Goal: Information Seeking & Learning: Learn about a topic

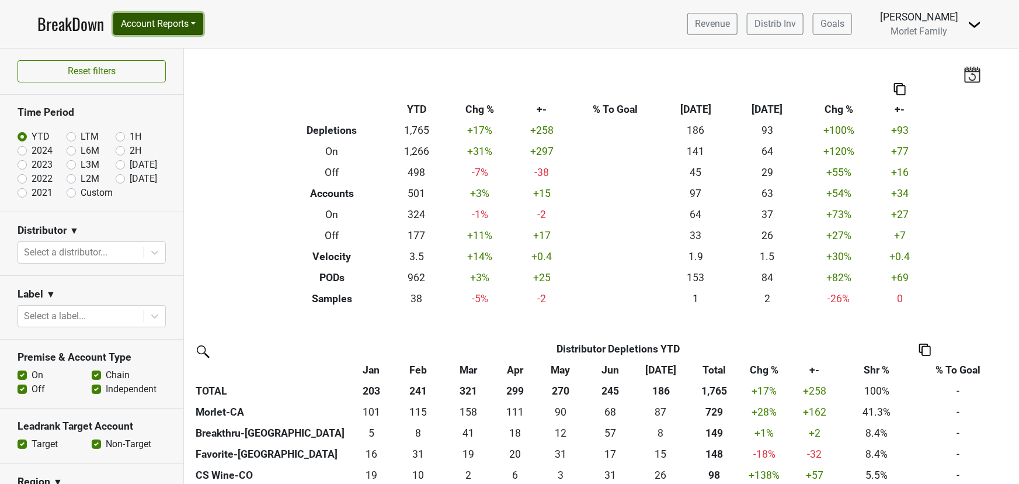
click at [166, 19] on button "Account Reports" at bounding box center [158, 24] width 90 height 22
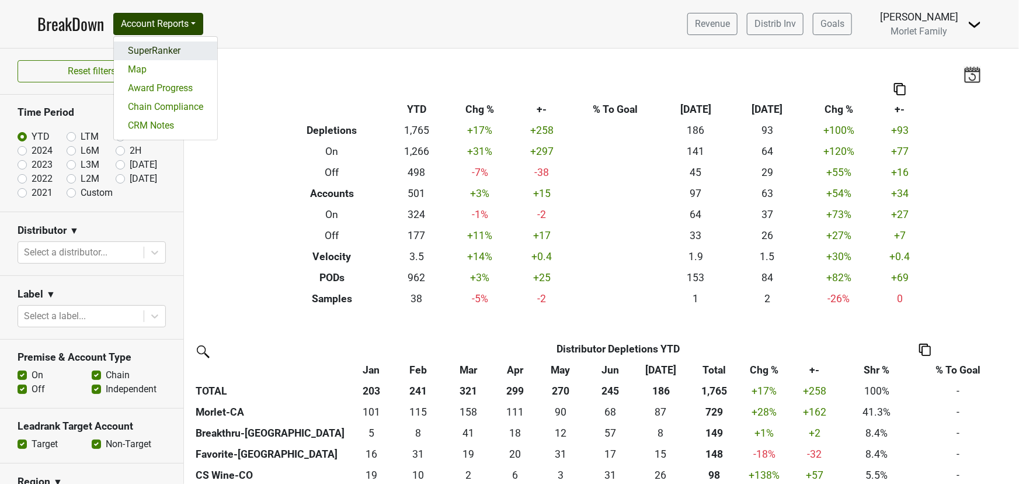
click at [165, 48] on link "SuperRanker" at bounding box center [165, 50] width 103 height 19
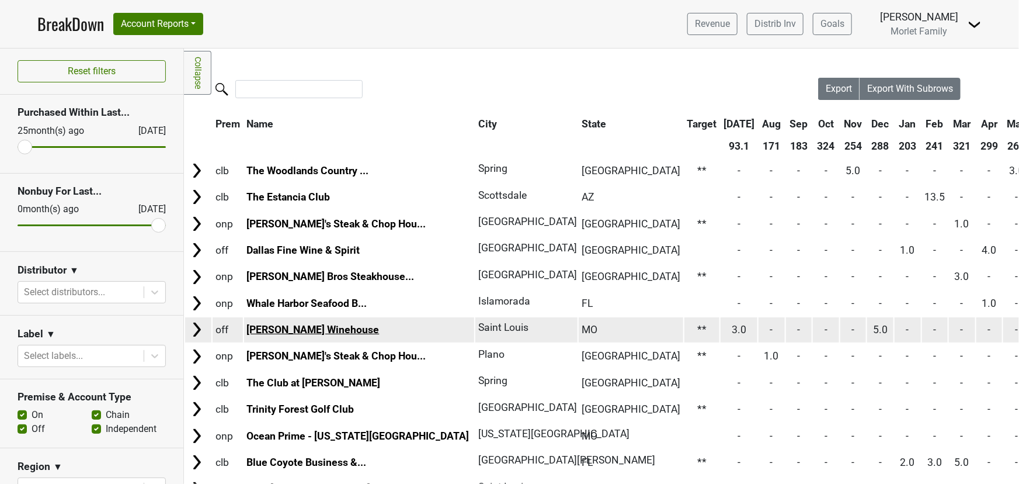
click at [276, 324] on link "Clayton Winehouse" at bounding box center [312, 330] width 133 height 12
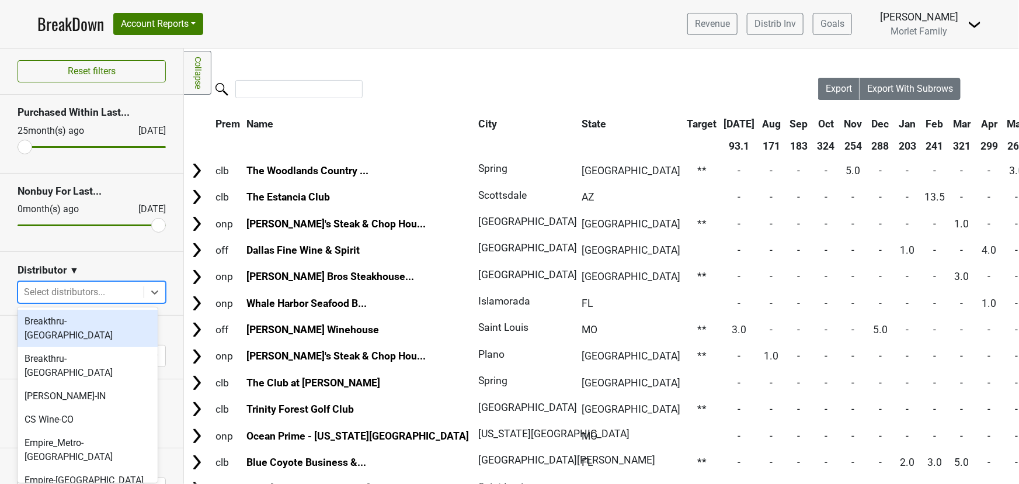
click at [106, 293] on div at bounding box center [81, 292] width 114 height 16
click at [97, 319] on div "Breakthru-[GEOGRAPHIC_DATA]" at bounding box center [88, 328] width 140 height 37
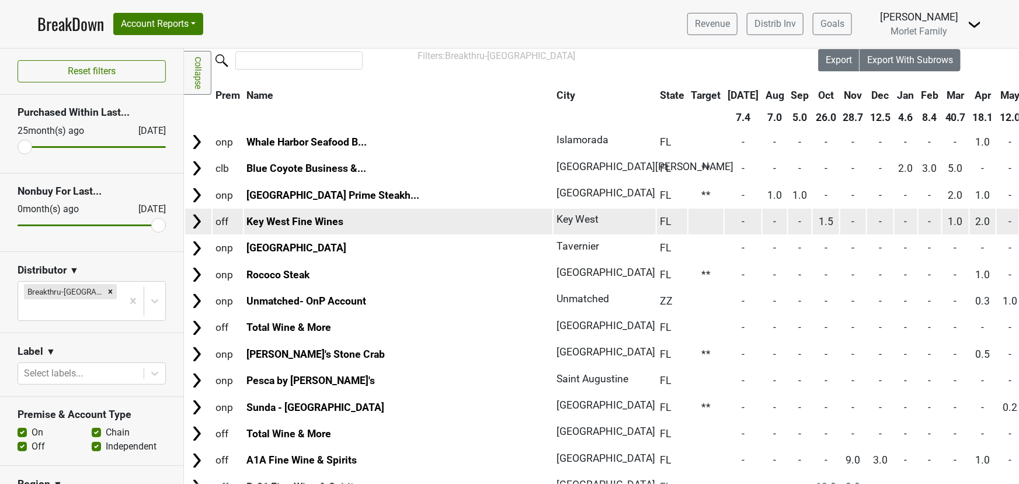
scroll to position [53, 0]
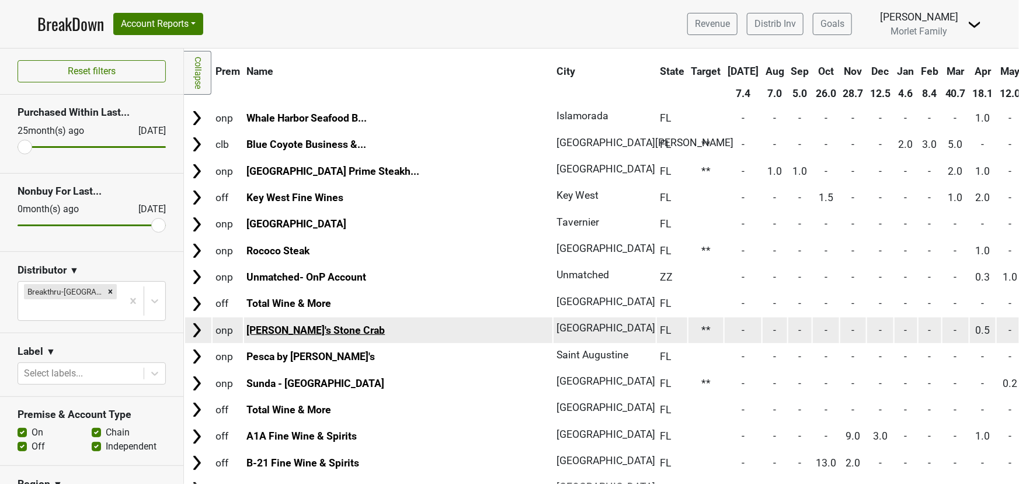
click at [262, 324] on link "Joe's Stone Crab" at bounding box center [315, 330] width 138 height 12
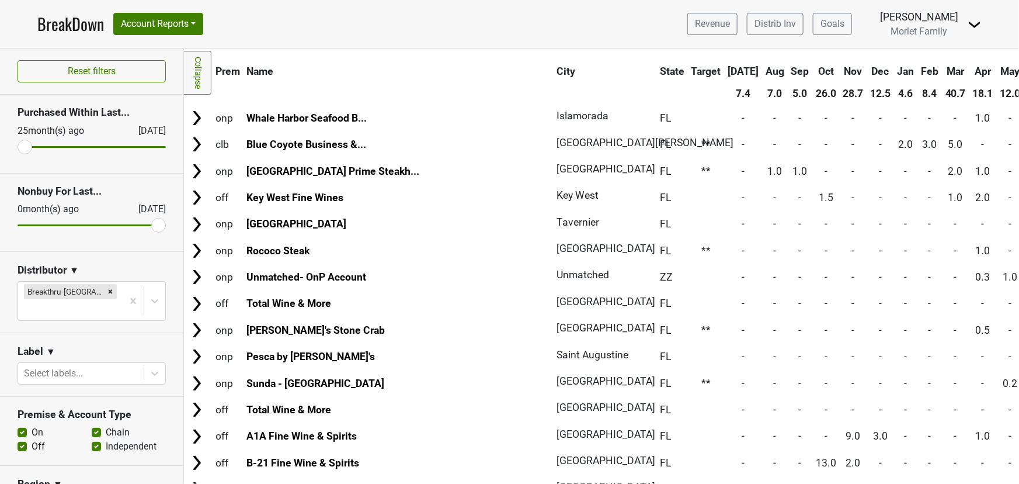
scroll to position [0, 0]
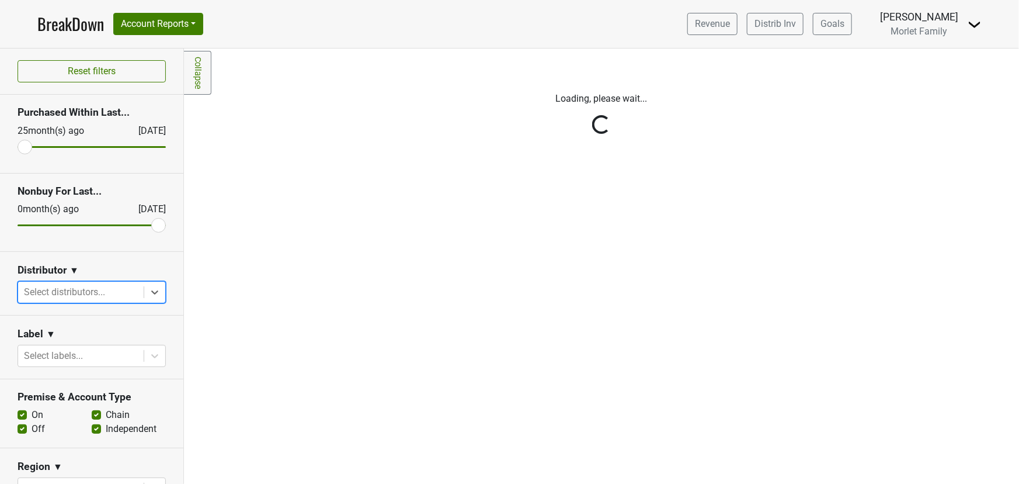
click at [140, 291] on div "Reset filters Purchased Within Last... 25 month(s) ago Aug '25 Nonbuy For Last.…" at bounding box center [92, 265] width 184 height 435
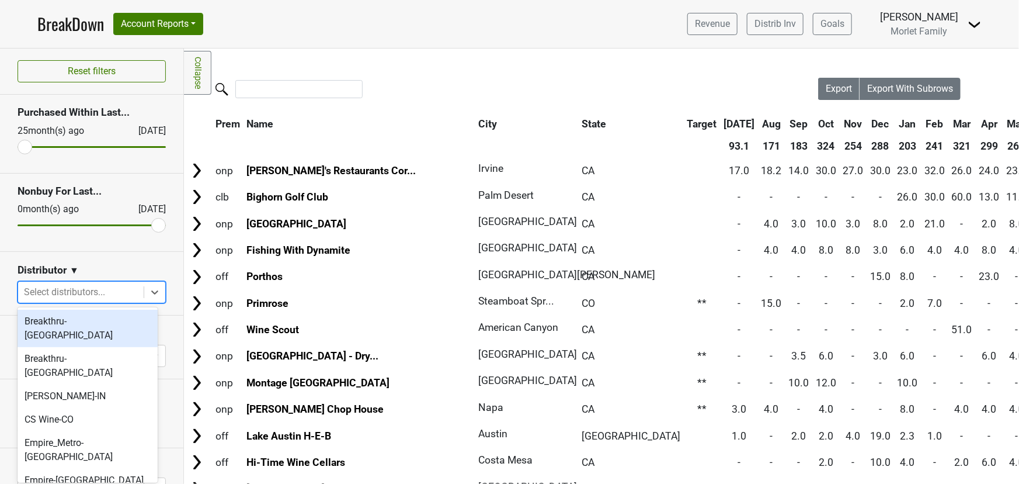
click at [149, 290] on icon at bounding box center [155, 292] width 12 height 12
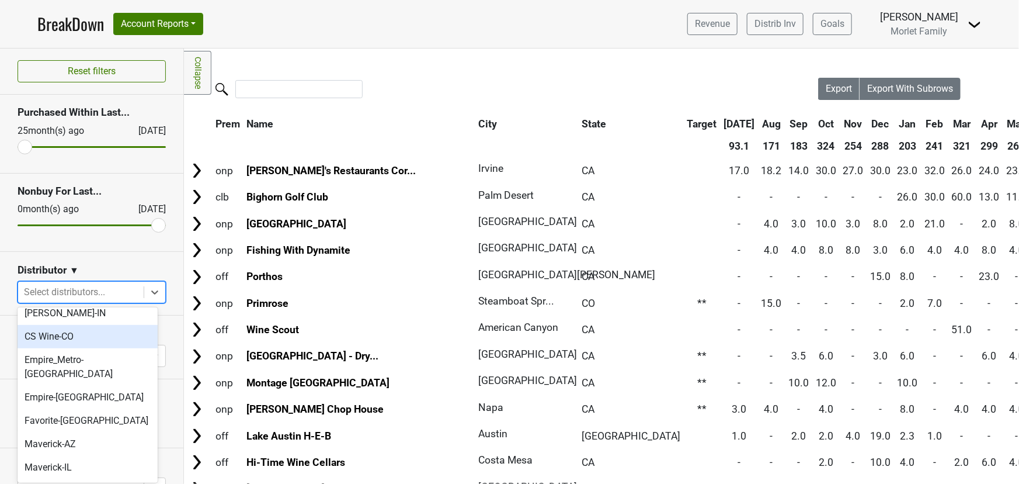
scroll to position [106, 0]
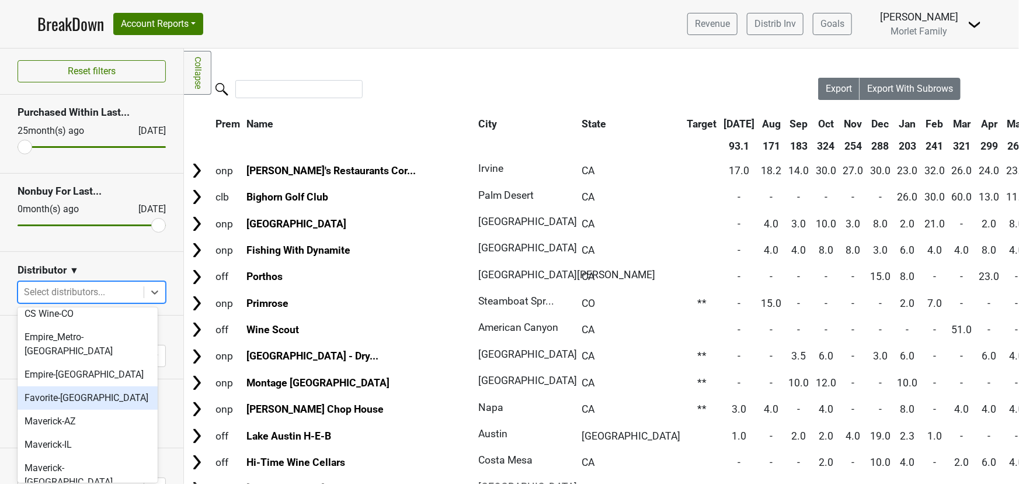
click at [107, 386] on div "Favorite-[GEOGRAPHIC_DATA]" at bounding box center [88, 397] width 140 height 23
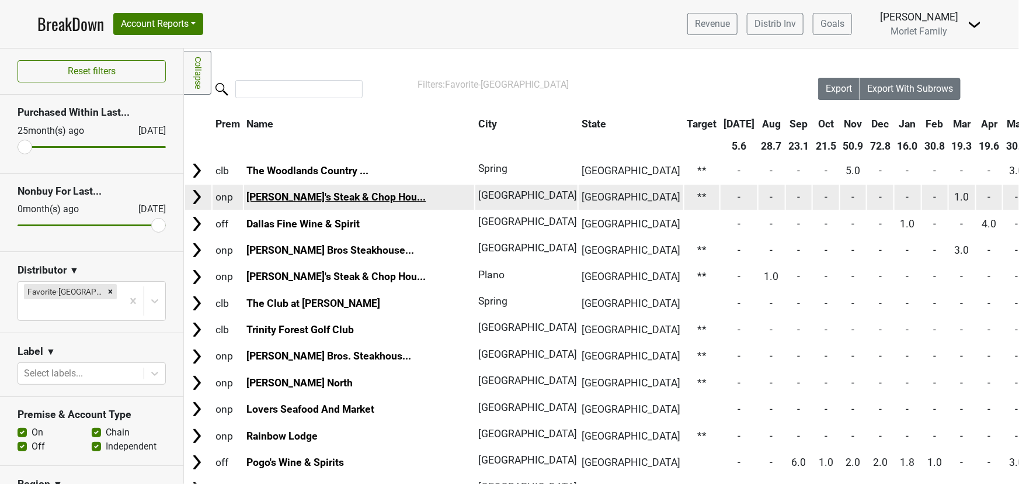
click at [301, 193] on link "Bob's Steak & Chop Hou..." at bounding box center [335, 197] width 179 height 12
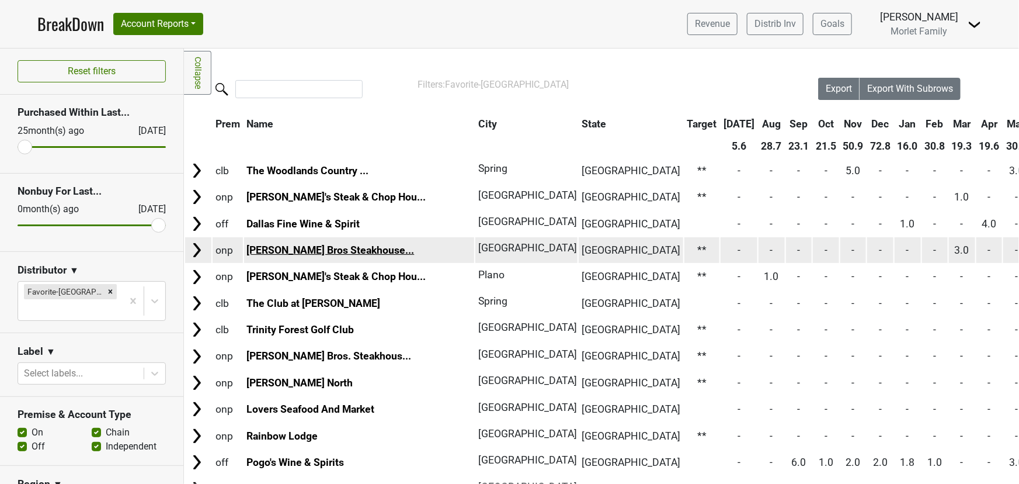
click at [273, 253] on link "Pappas Bros Steakhouse..." at bounding box center [330, 250] width 168 height 12
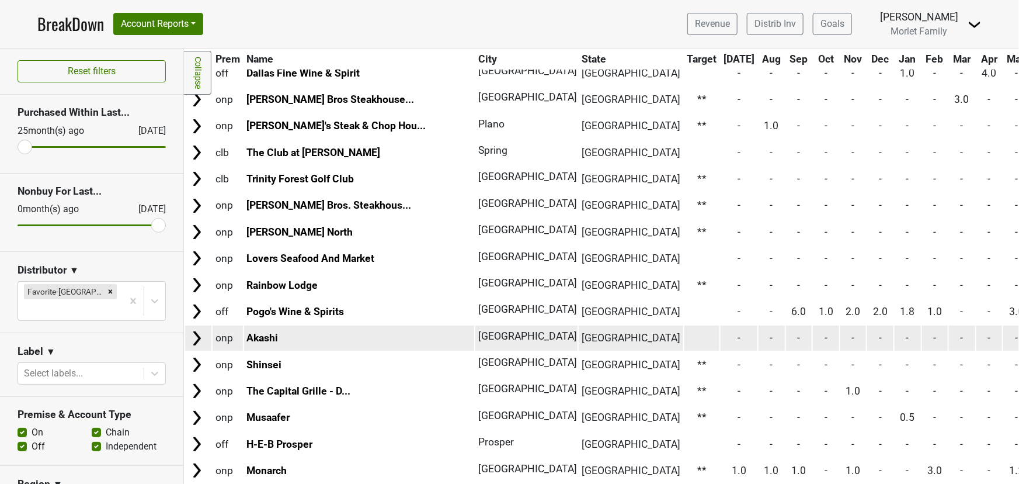
scroll to position [159, 0]
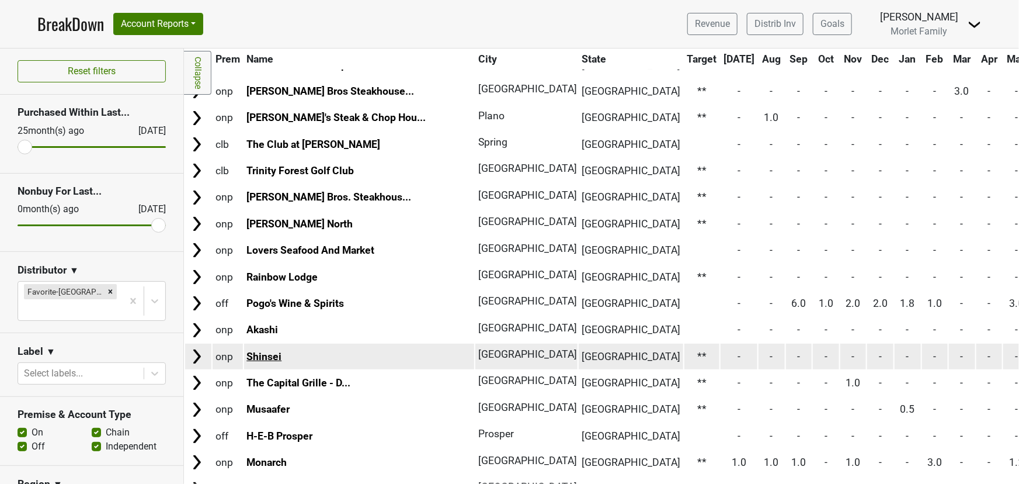
click at [268, 356] on link "Shinsei" at bounding box center [263, 356] width 35 height 12
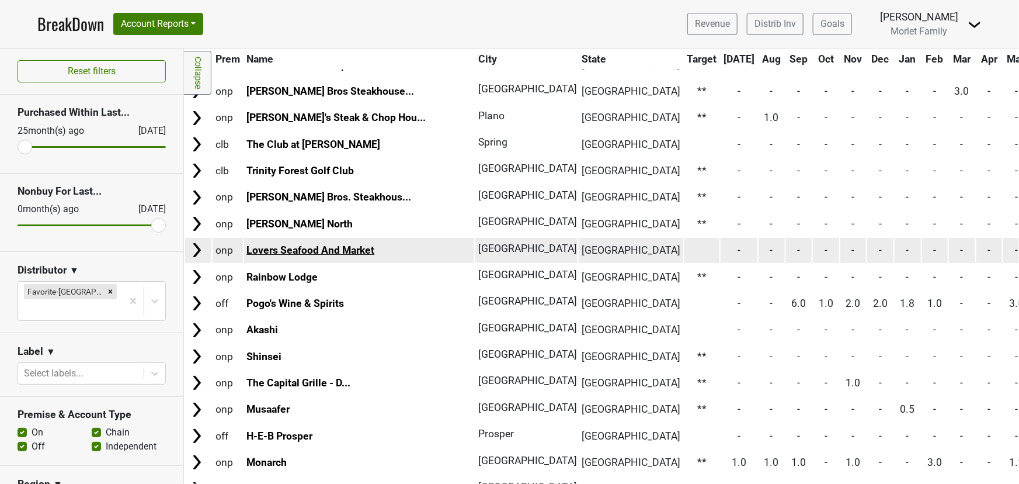
scroll to position [106, 0]
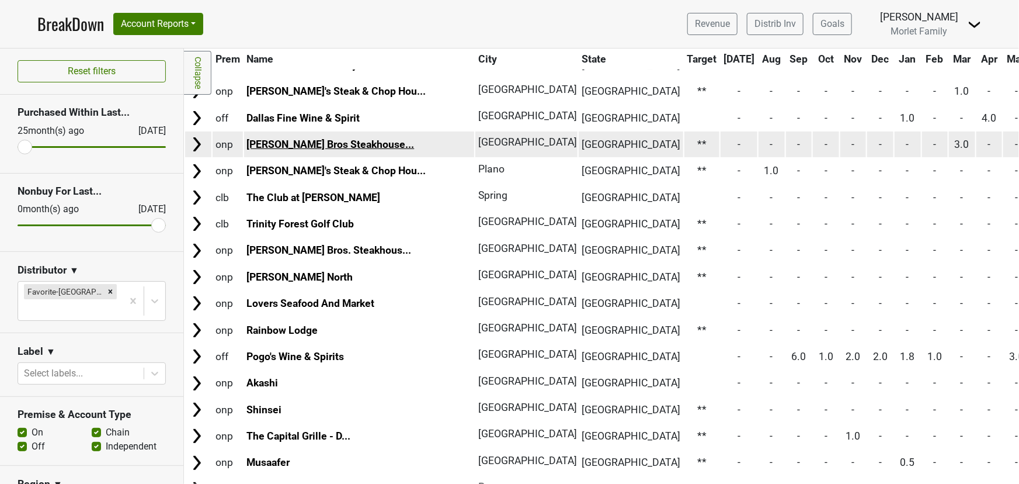
click at [305, 138] on link "Pappas Bros Steakhouse..." at bounding box center [330, 144] width 168 height 12
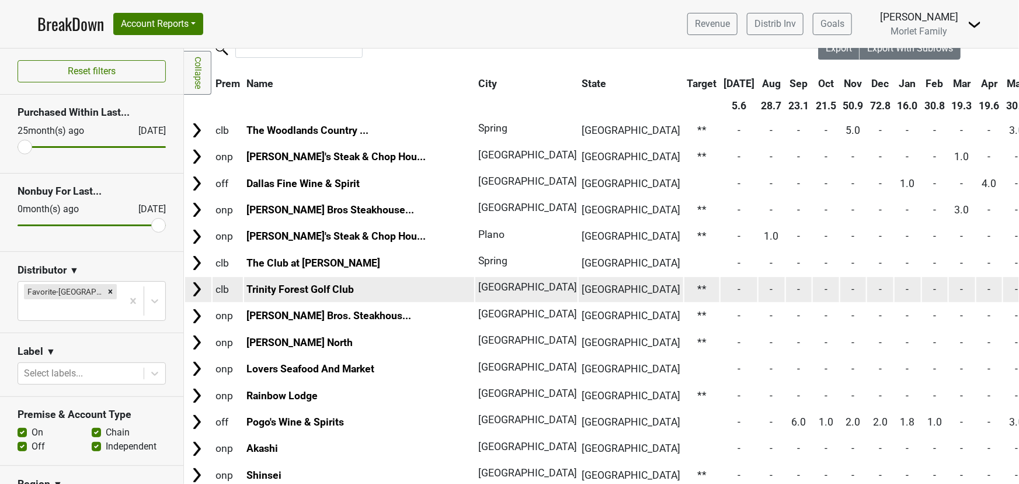
scroll to position [0, 0]
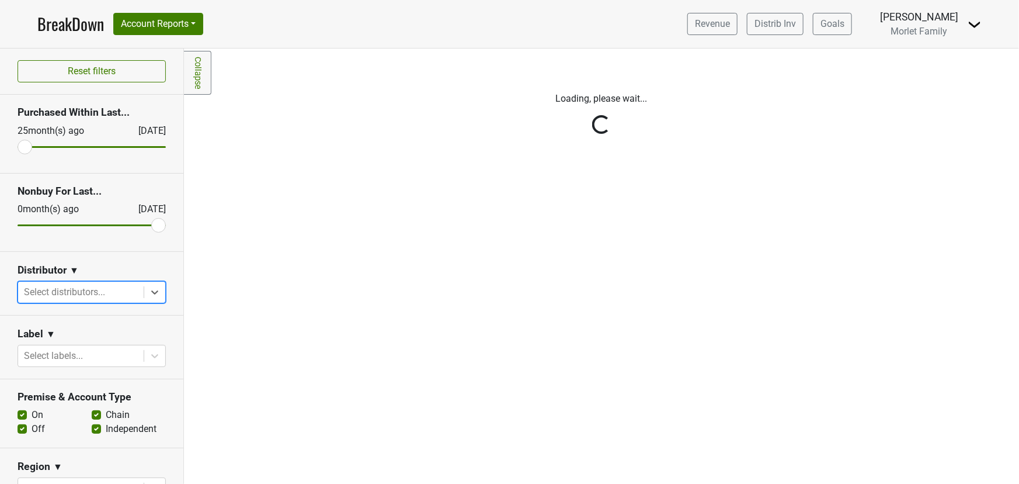
click at [145, 291] on div "Reset filters Purchased Within Last... 25 month(s) ago Aug '25 Nonbuy For Last.…" at bounding box center [92, 265] width 184 height 435
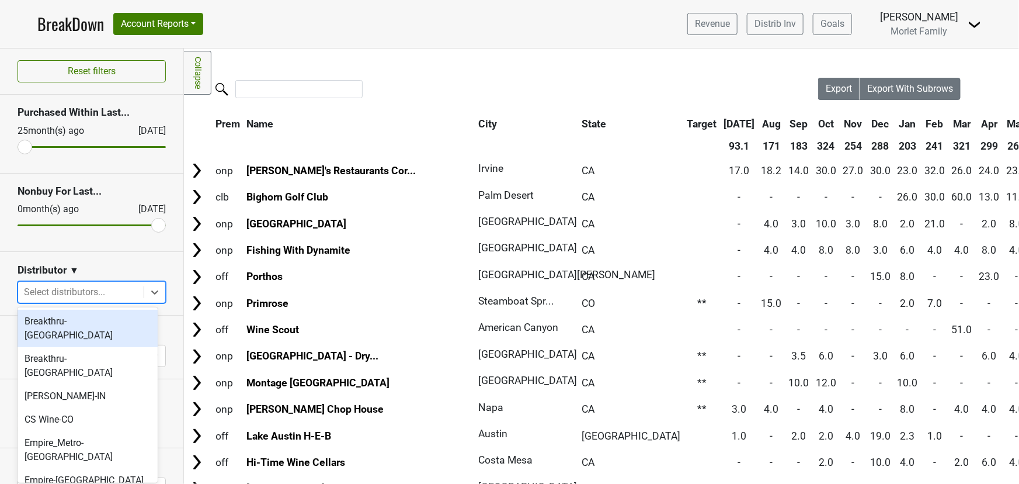
click at [149, 291] on icon at bounding box center [155, 292] width 12 height 12
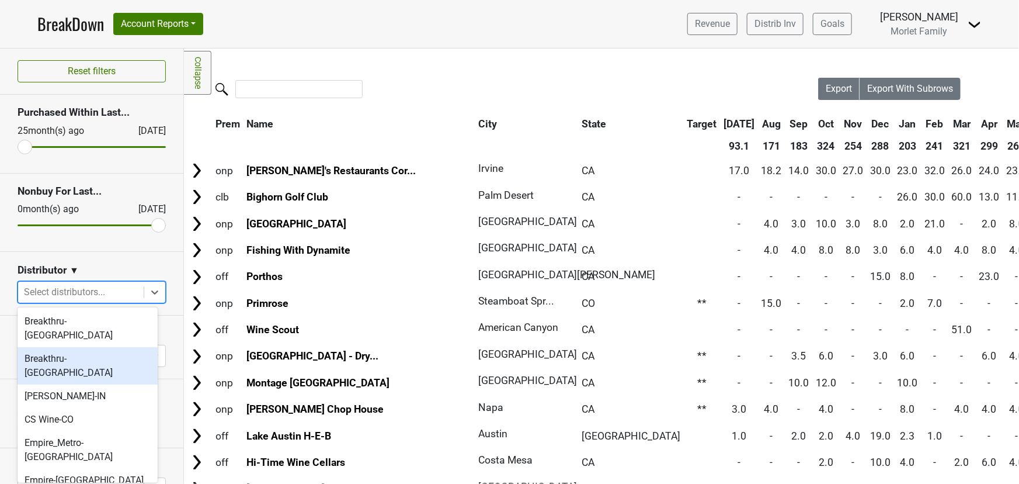
click at [94, 347] on div "Breakthru-[GEOGRAPHIC_DATA]" at bounding box center [88, 365] width 140 height 37
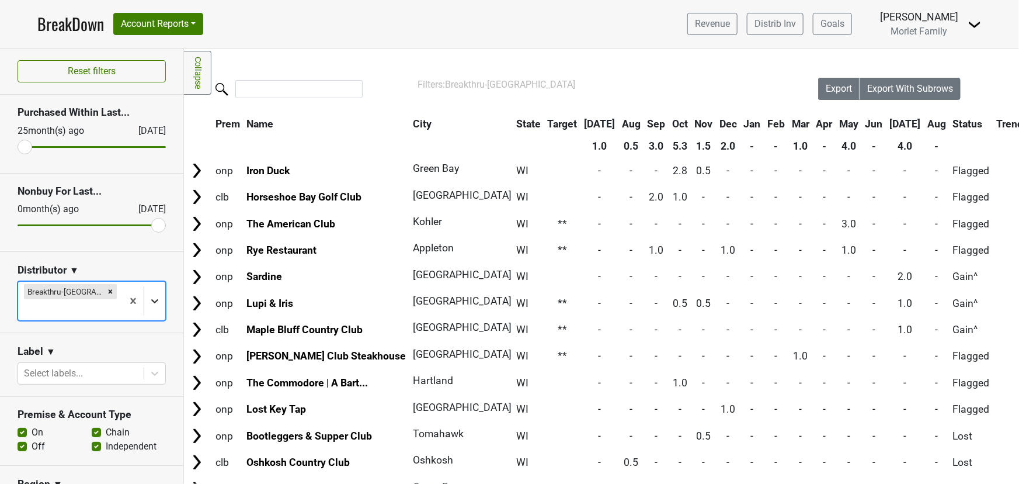
click at [144, 294] on div at bounding box center [154, 300] width 21 height 21
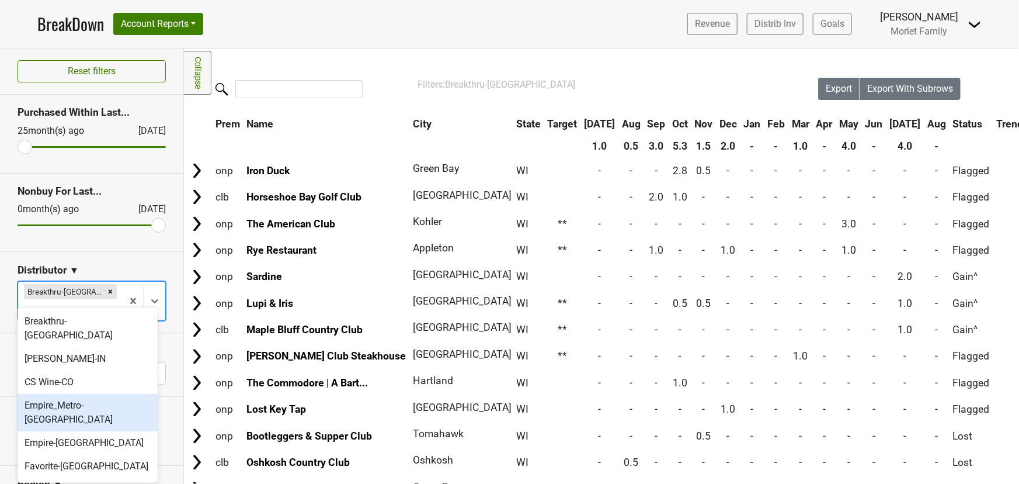
click at [91, 397] on div "Empire_Metro-[GEOGRAPHIC_DATA]" at bounding box center [88, 412] width 140 height 37
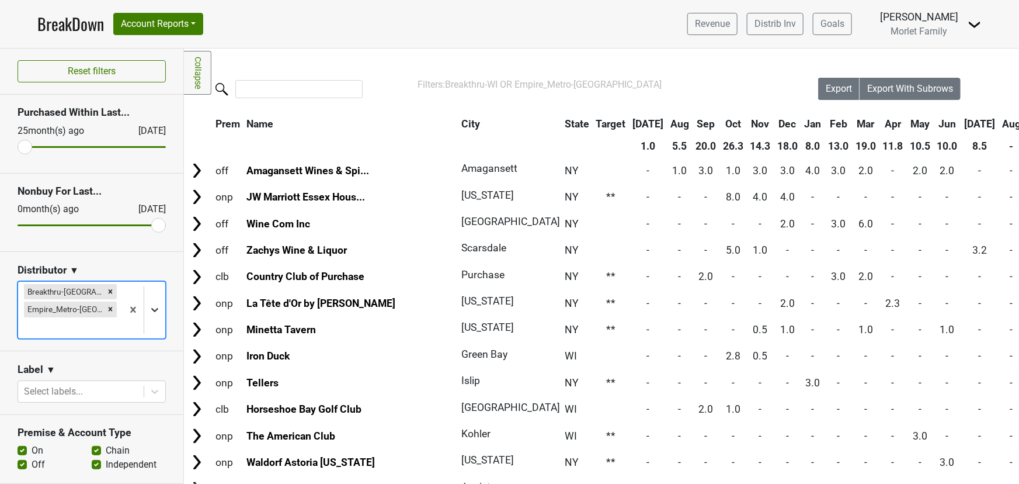
click at [150, 304] on icon at bounding box center [155, 310] width 12 height 12
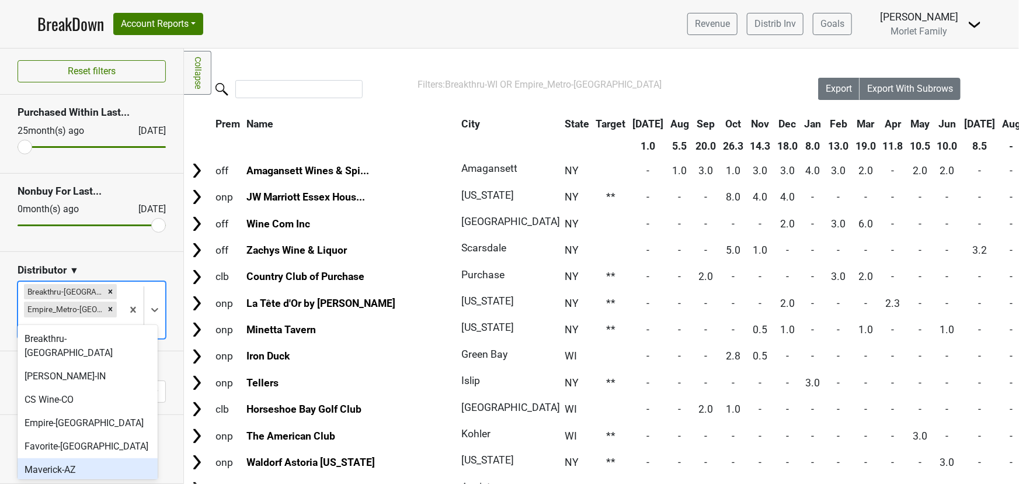
click at [103, 458] on div "Maverick-AZ" at bounding box center [88, 469] width 140 height 23
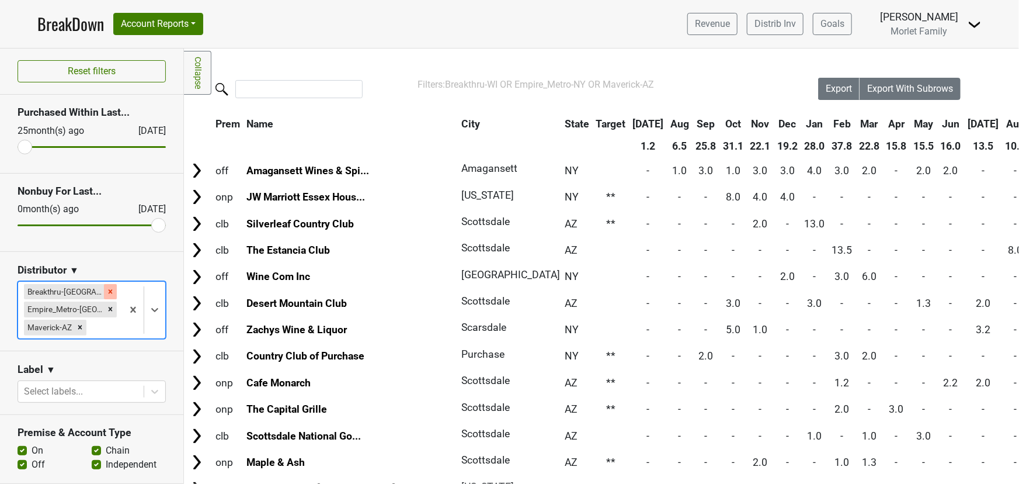
click at [106, 292] on icon "Remove Breakthru-WI" at bounding box center [110, 291] width 8 height 8
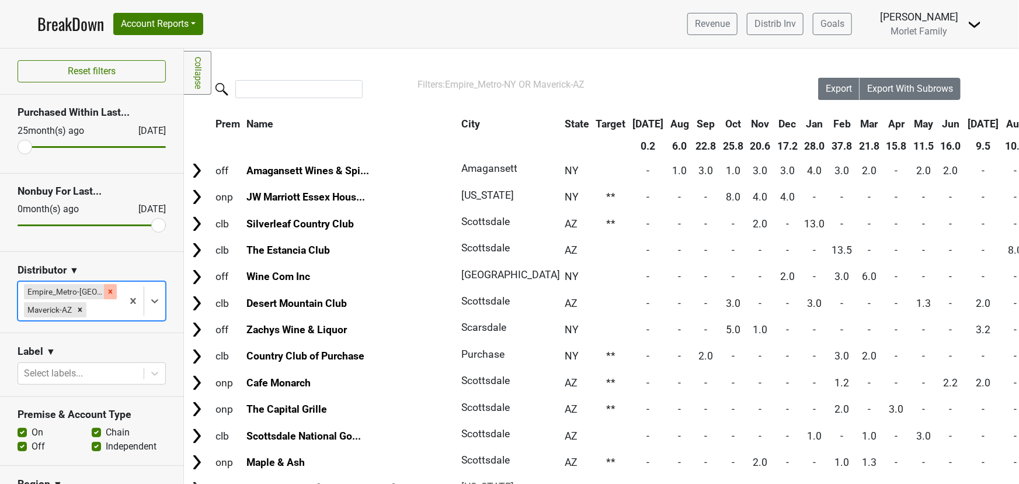
click at [106, 292] on icon "Remove Empire_Metro-NY" at bounding box center [110, 291] width 8 height 8
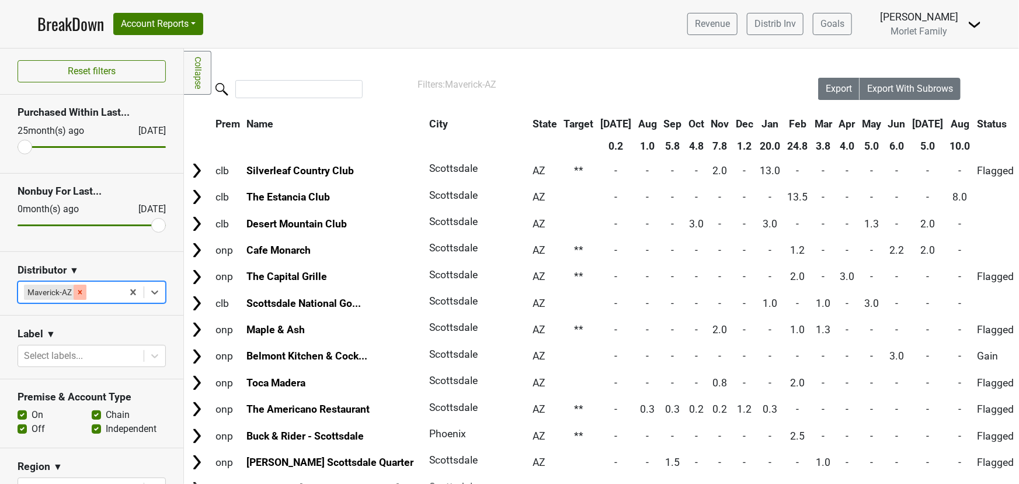
click at [79, 294] on icon "Remove Maverick-AZ" at bounding box center [80, 292] width 8 height 8
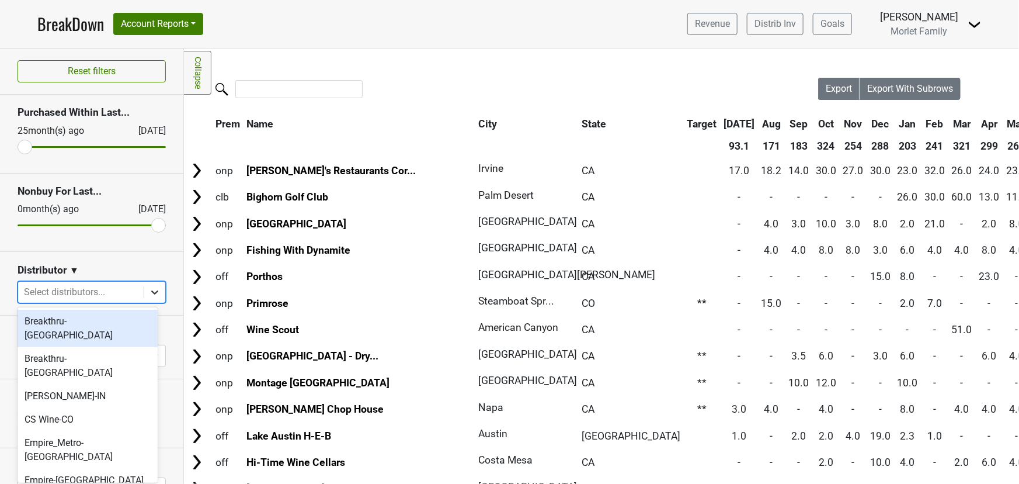
click at [149, 295] on icon at bounding box center [155, 292] width 12 height 12
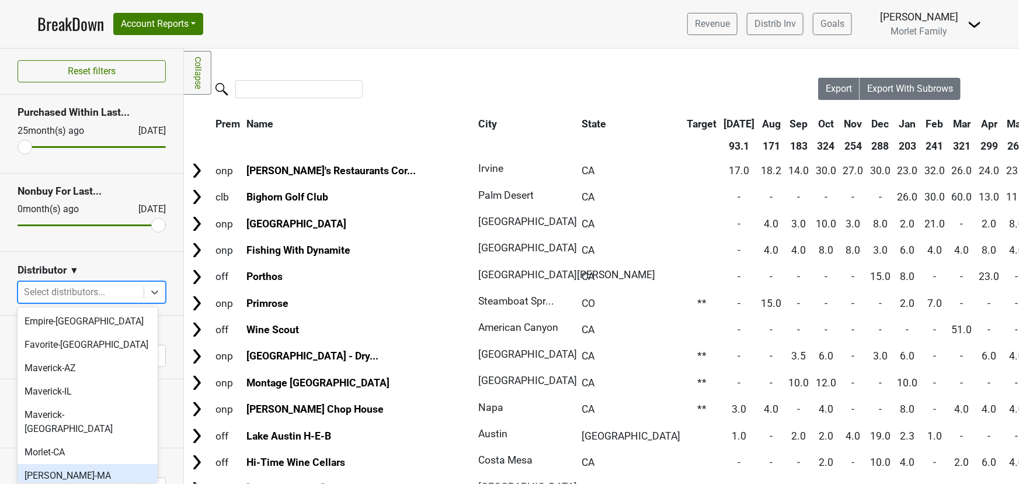
scroll to position [212, 0]
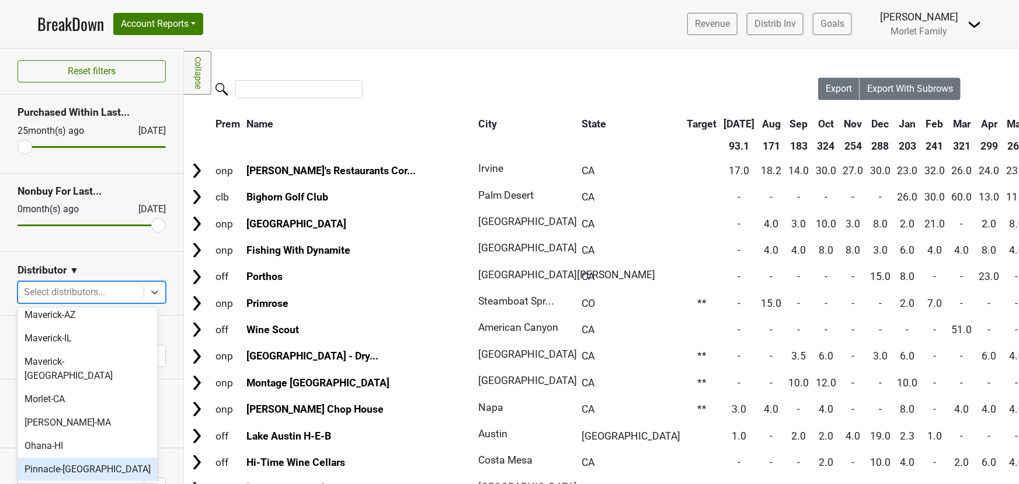
click at [100, 457] on div "Pinnacle-[GEOGRAPHIC_DATA]" at bounding box center [88, 468] width 140 height 23
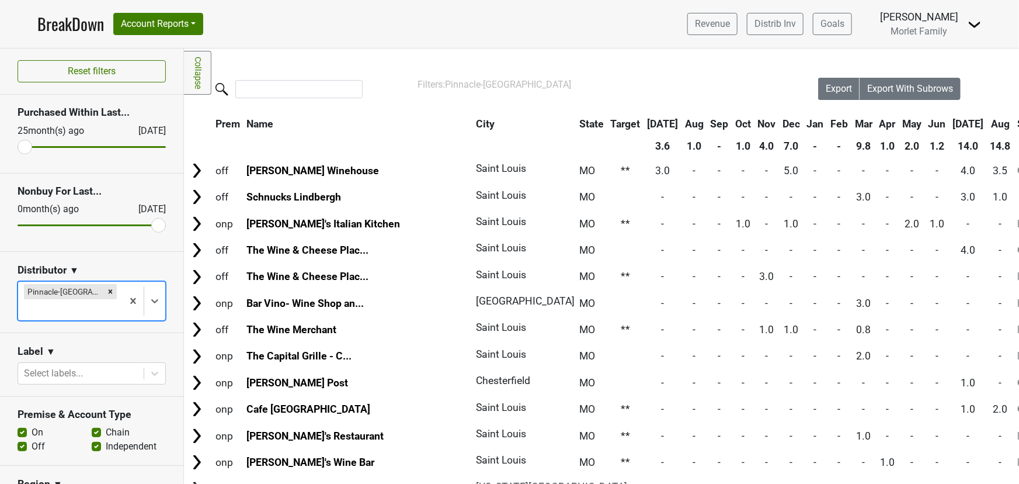
click at [988, 123] on th "Aug" at bounding box center [1001, 123] width 26 height 21
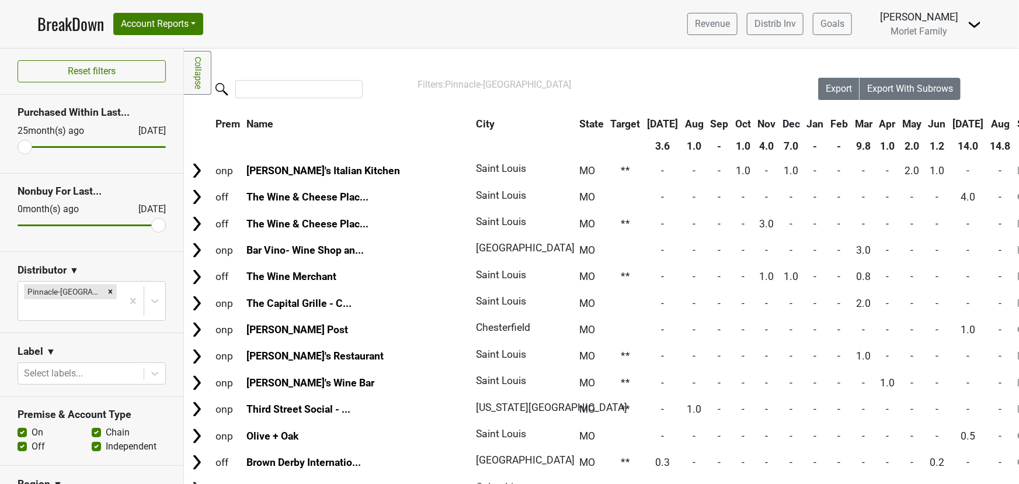
click at [988, 123] on th "Aug" at bounding box center [1001, 123] width 26 height 21
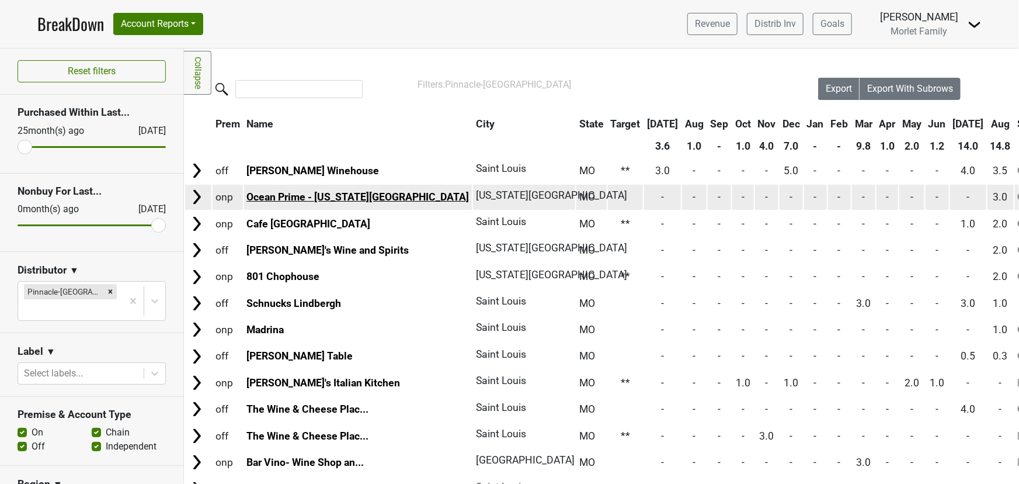
click at [292, 199] on link "Ocean Prime - Kansas City" at bounding box center [357, 197] width 223 height 12
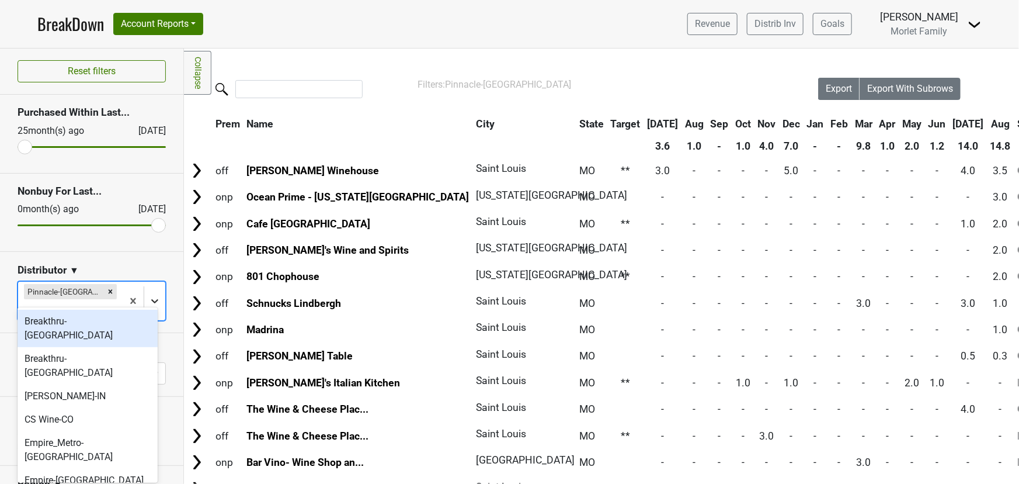
click at [150, 295] on icon at bounding box center [155, 301] width 12 height 12
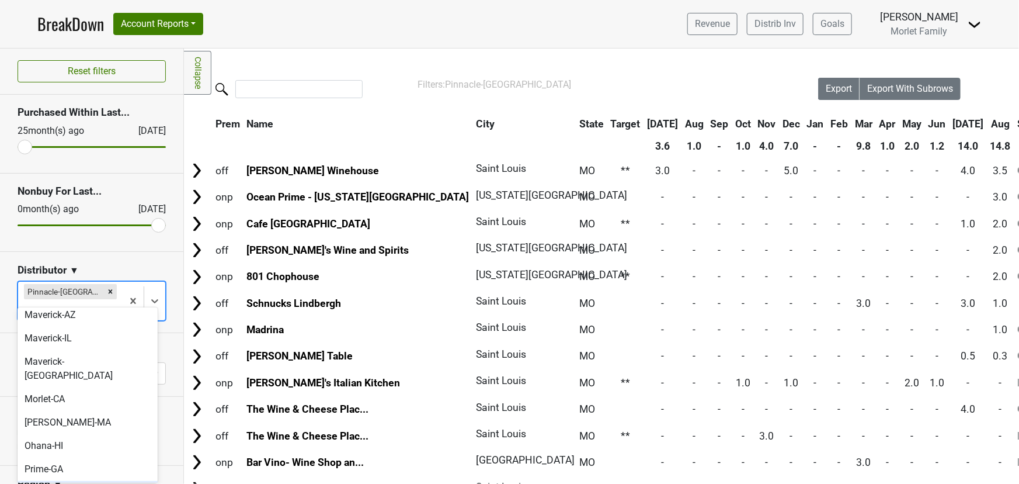
click at [103, 481] on div "RNDC-[GEOGRAPHIC_DATA]" at bounding box center [88, 492] width 140 height 23
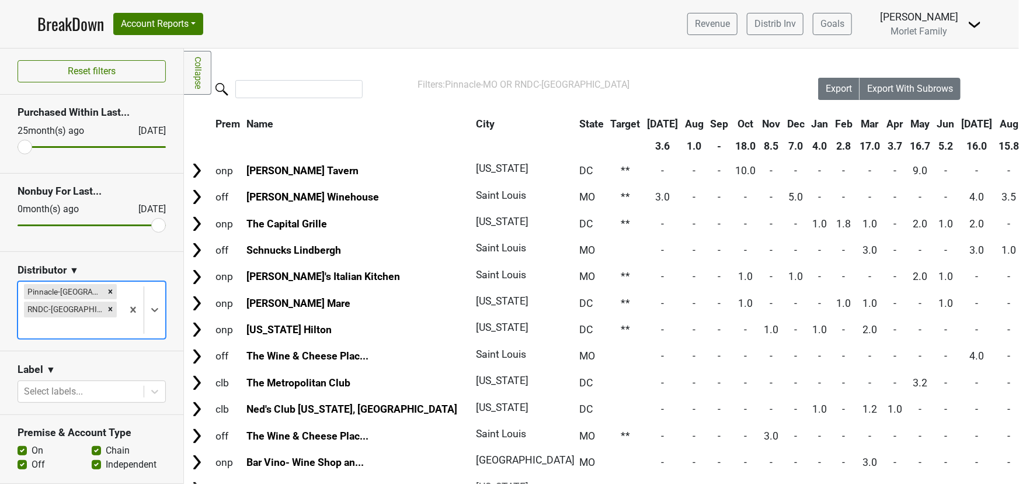
click at [106, 289] on icon "Remove Pinnacle-MO" at bounding box center [110, 291] width 8 height 8
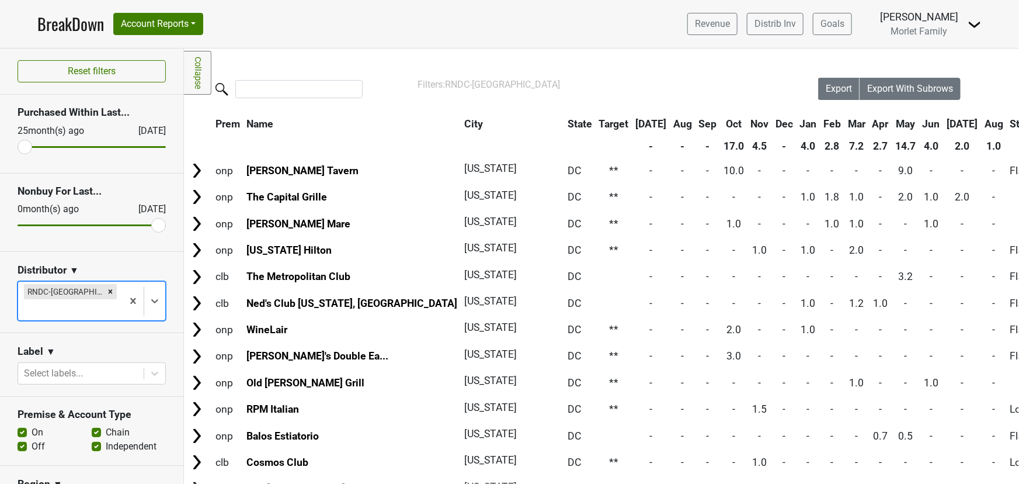
click at [161, 291] on section "Distributor ▼ option Pinnacle-MO, deselected. Select is focused ,type to refine…" at bounding box center [91, 293] width 183 height 82
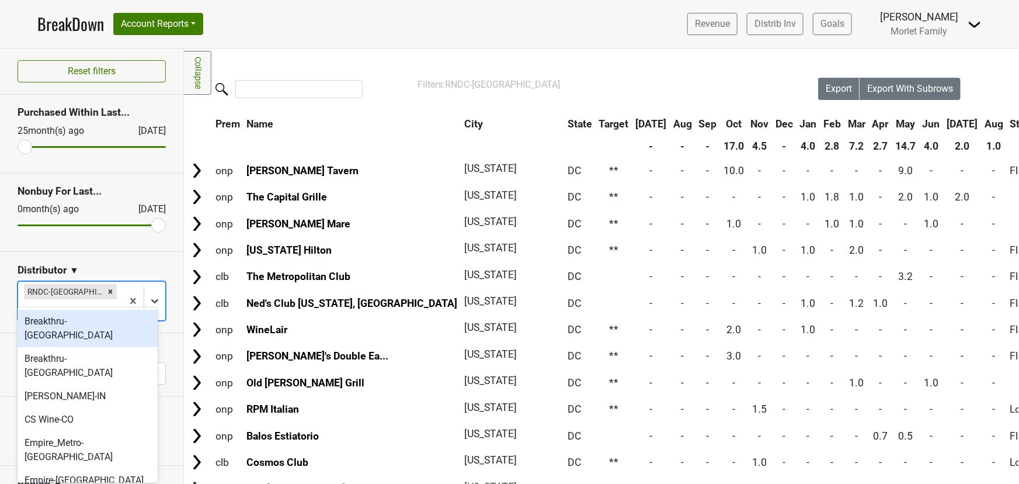
click at [151, 299] on icon at bounding box center [154, 301] width 7 height 4
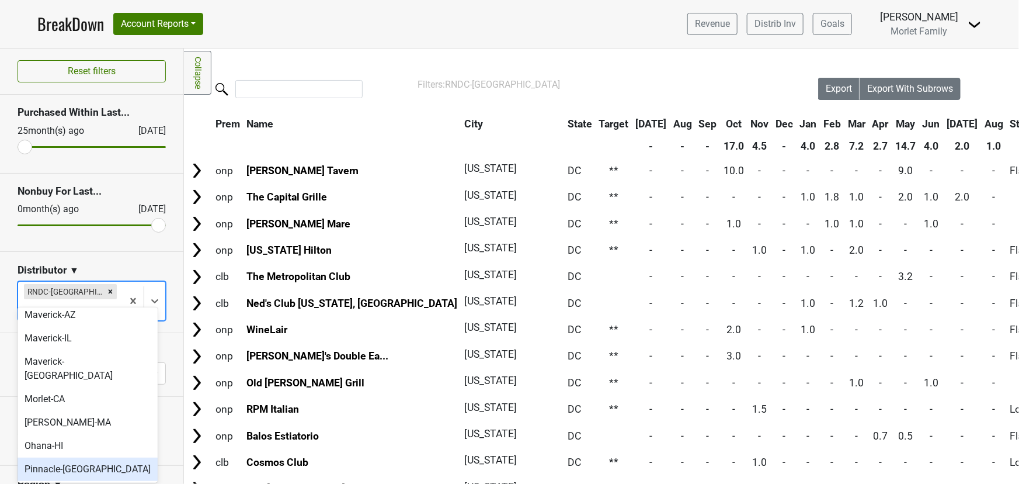
scroll to position [265, 0]
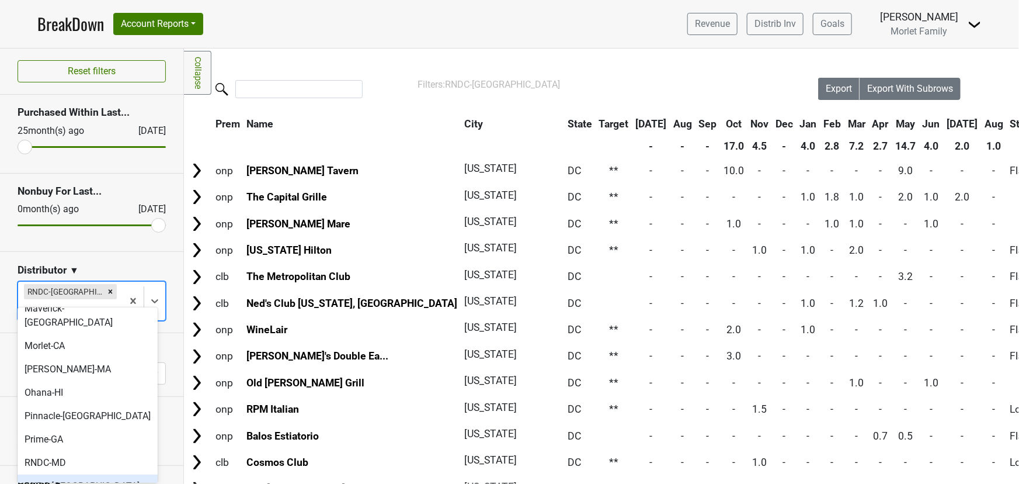
click at [112, 474] on div "RNDC-[GEOGRAPHIC_DATA]" at bounding box center [88, 485] width 140 height 23
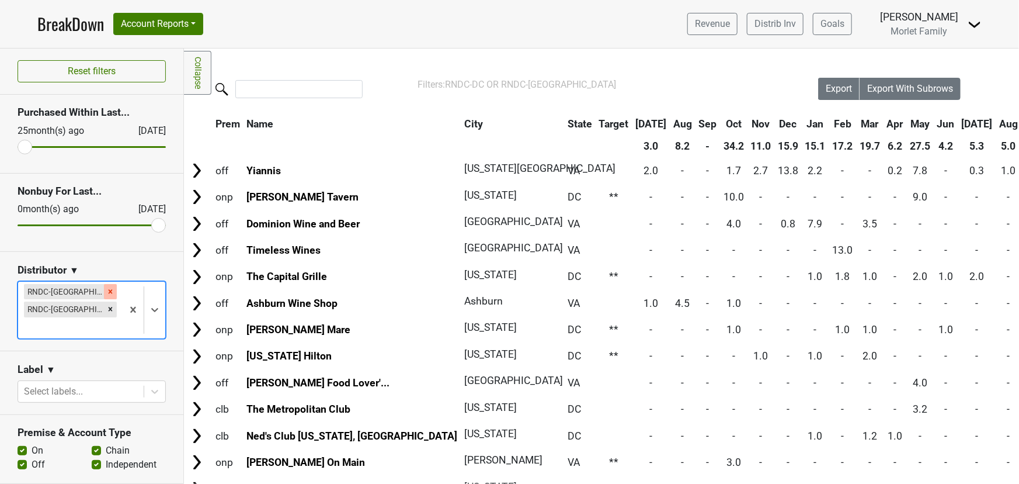
click at [104, 290] on div "Remove RNDC-DC" at bounding box center [110, 291] width 13 height 15
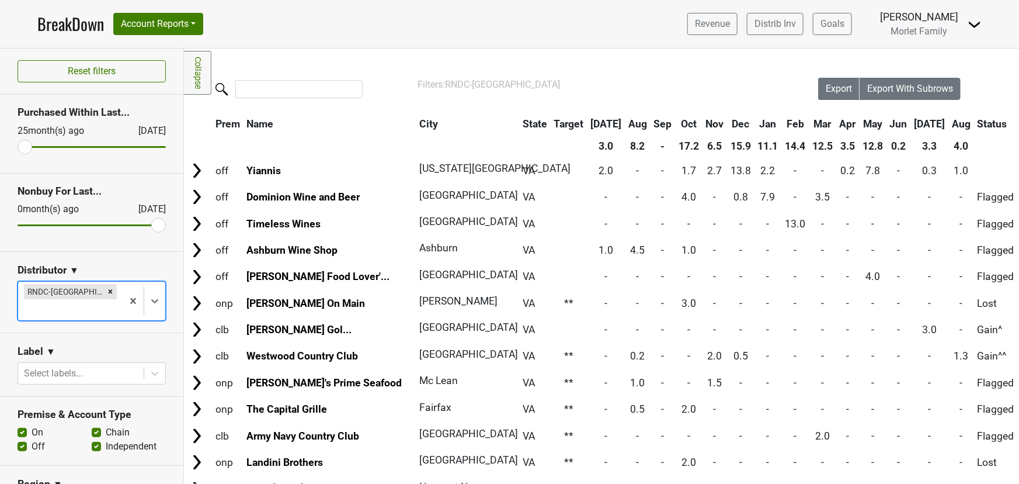
click at [949, 123] on th "Aug" at bounding box center [961, 123] width 25 height 21
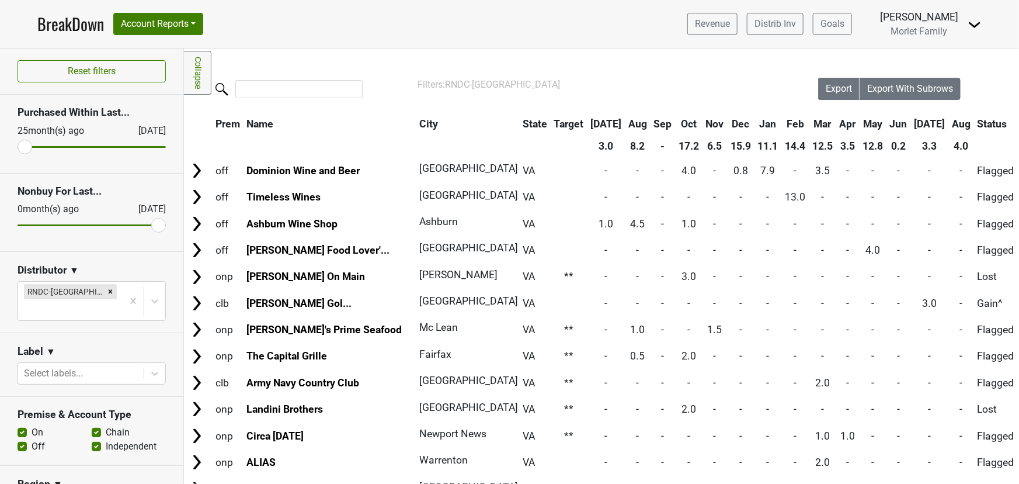
click at [949, 123] on th "Aug" at bounding box center [961, 123] width 25 height 21
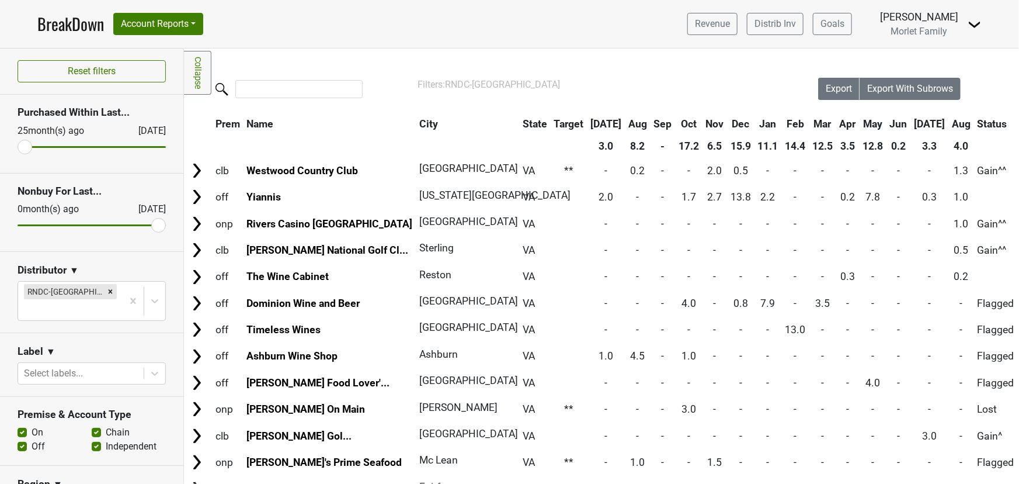
click at [949, 123] on th "Aug" at bounding box center [961, 123] width 25 height 21
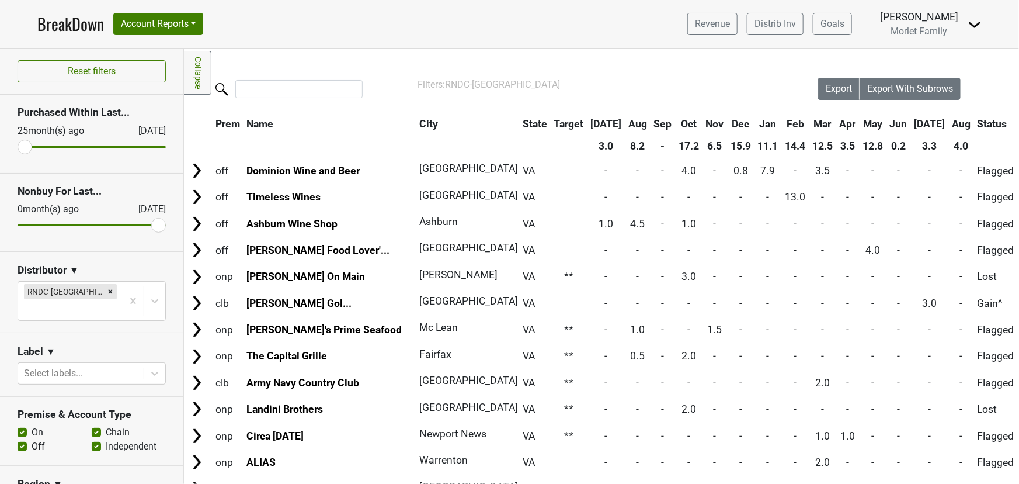
click at [949, 123] on th "Aug" at bounding box center [961, 123] width 25 height 21
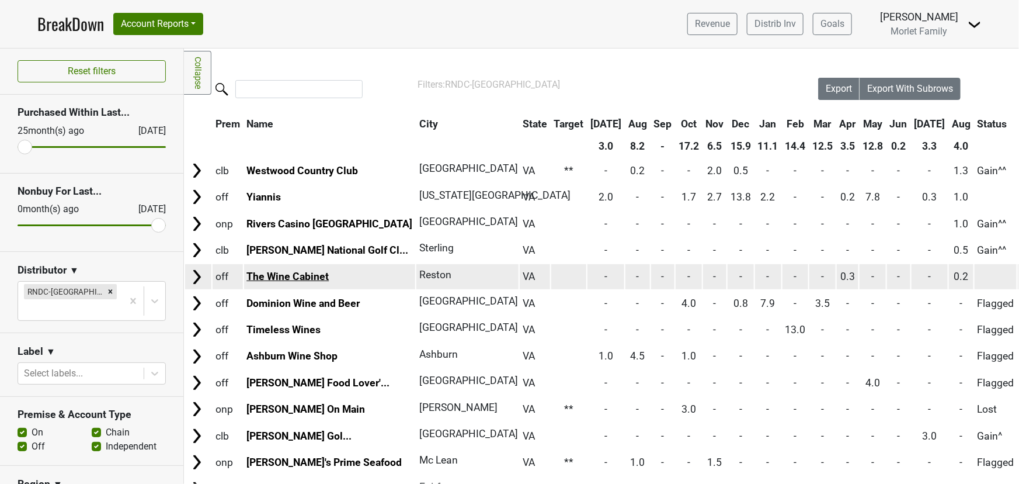
click at [291, 275] on link "The Wine Cabinet" at bounding box center [287, 276] width 82 height 12
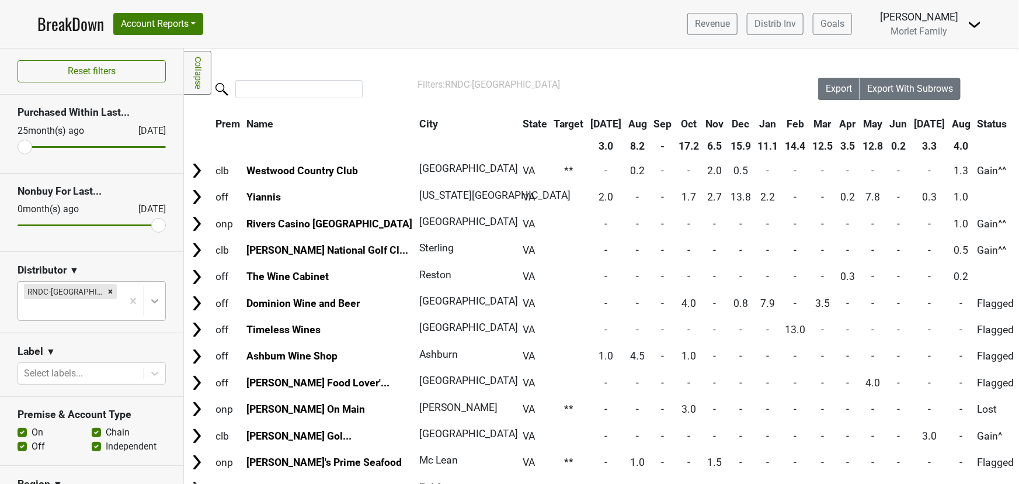
click at [149, 297] on div at bounding box center [154, 300] width 21 height 21
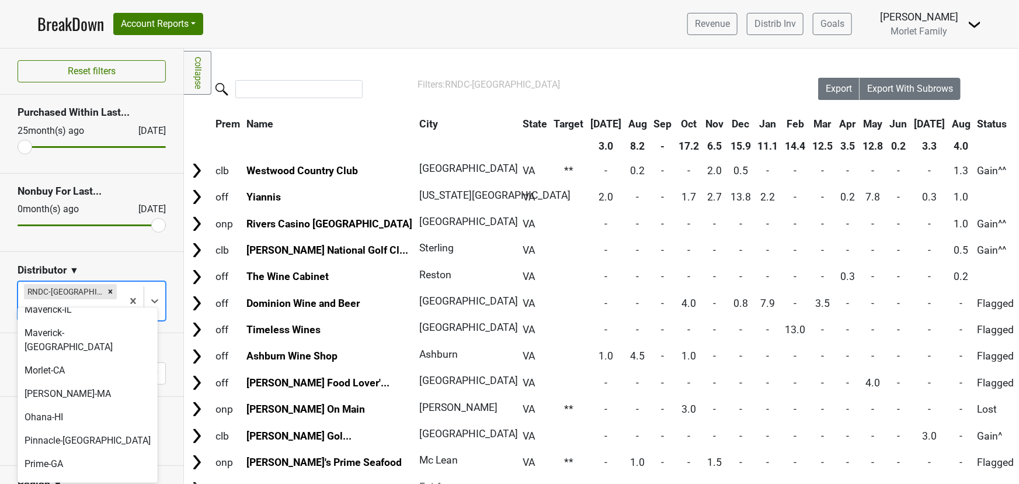
scroll to position [371, 0]
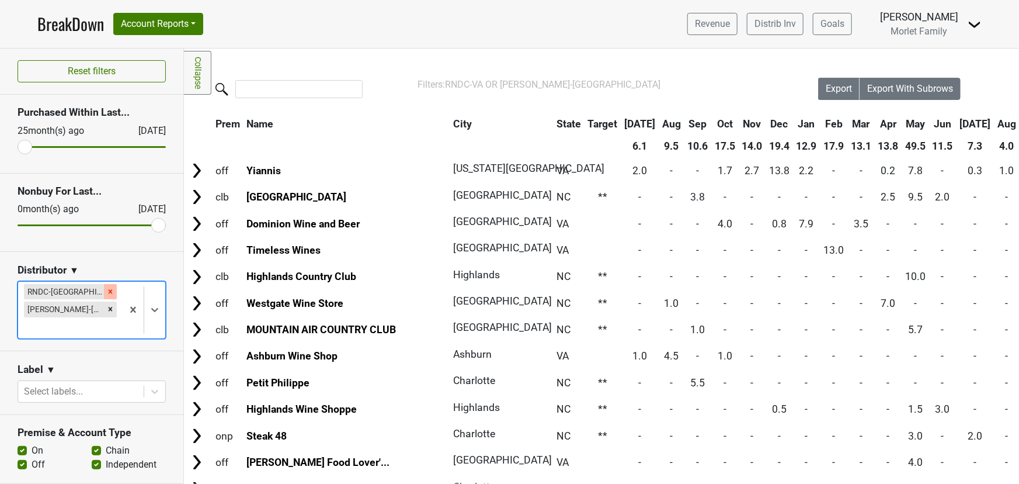
click at [106, 291] on icon "Remove RNDC-VA" at bounding box center [110, 291] width 8 height 8
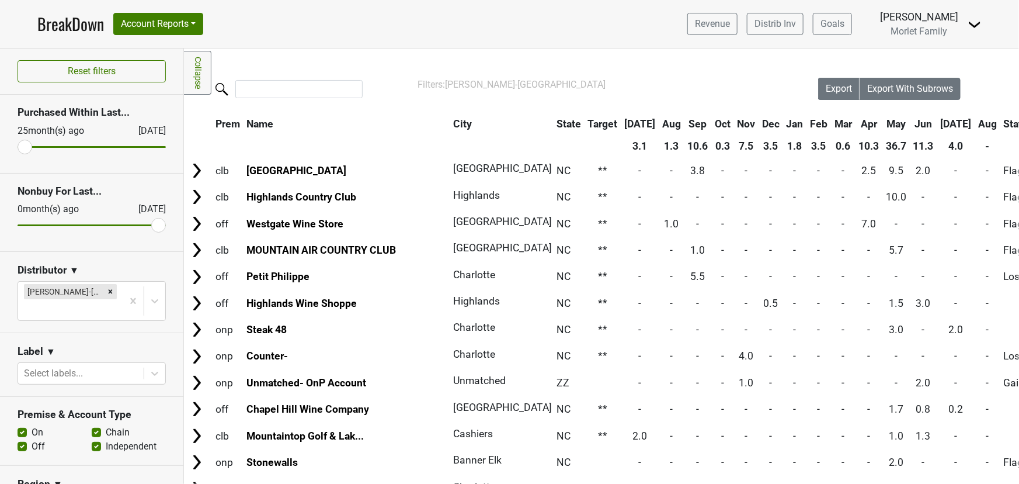
click at [856, 123] on th "Apr" at bounding box center [869, 123] width 26 height 21
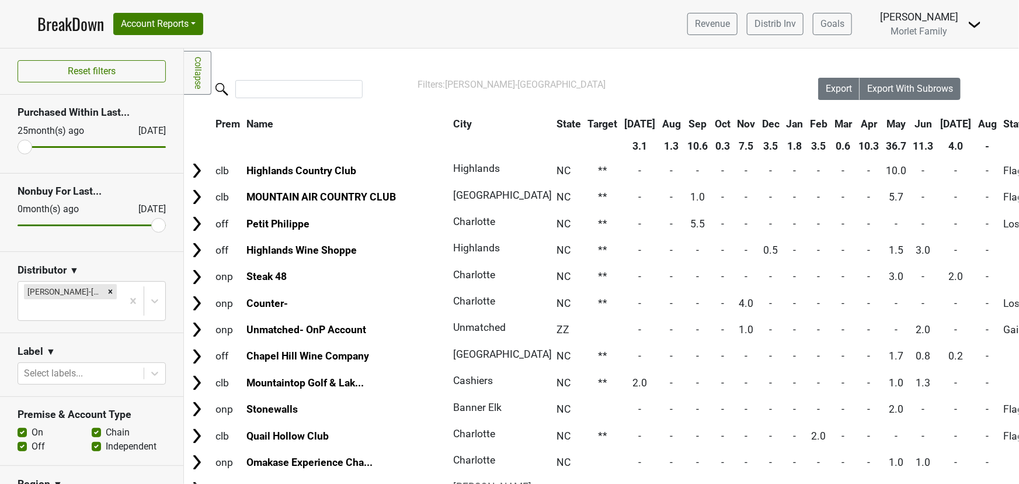
click at [856, 123] on th "Apr" at bounding box center [869, 123] width 26 height 21
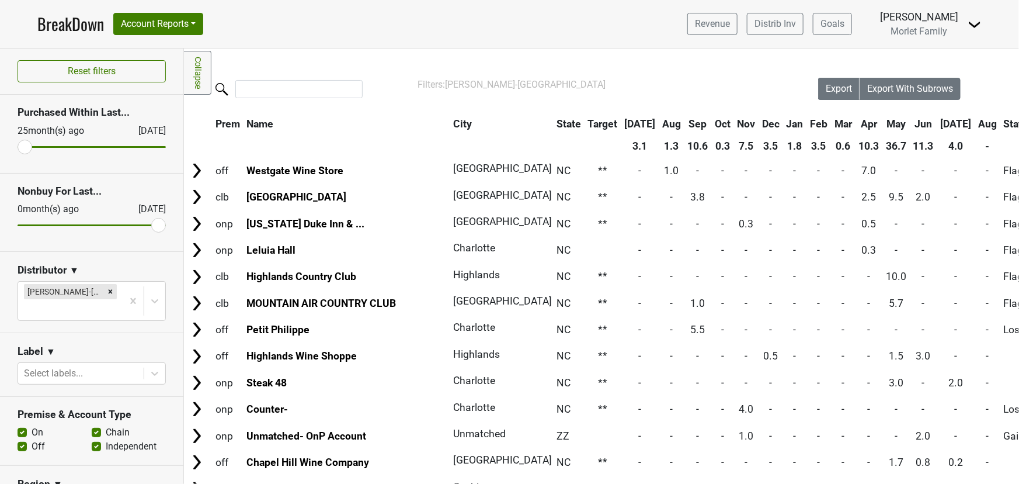
click at [883, 128] on th "May" at bounding box center [896, 123] width 26 height 21
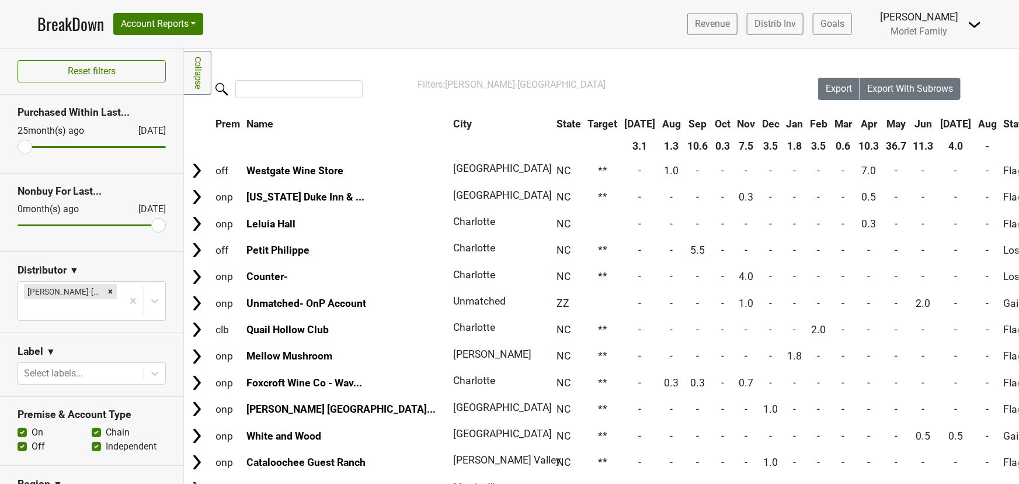
click at [883, 128] on th "May" at bounding box center [896, 123] width 26 height 21
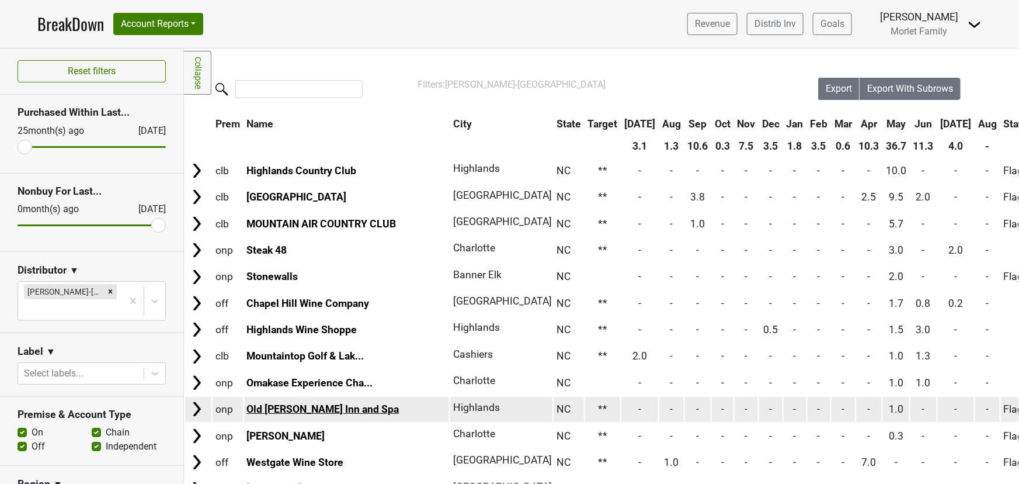
click at [315, 405] on link "Old Edwards Inn and Spa" at bounding box center [322, 409] width 152 height 12
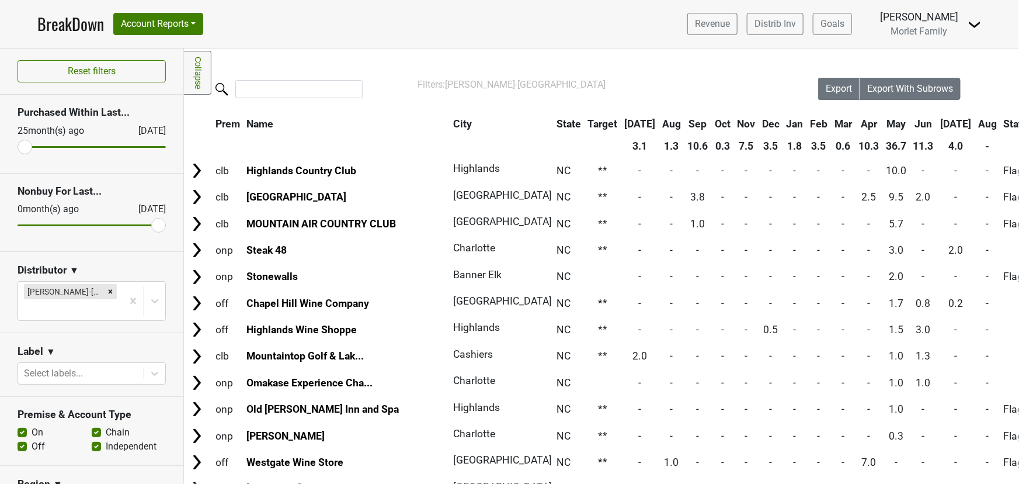
click at [911, 123] on th "Jun" at bounding box center [924, 123] width 26 height 21
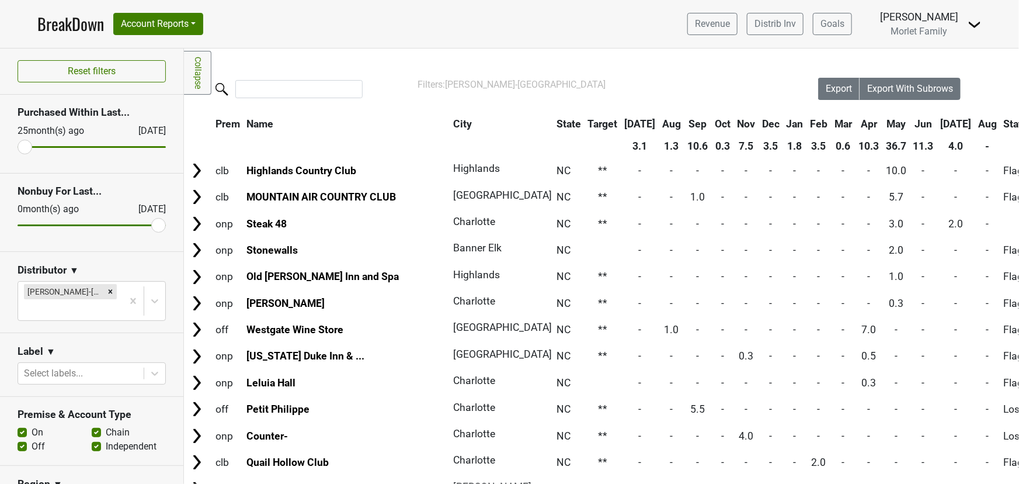
click at [911, 123] on th "Jun" at bounding box center [924, 123] width 26 height 21
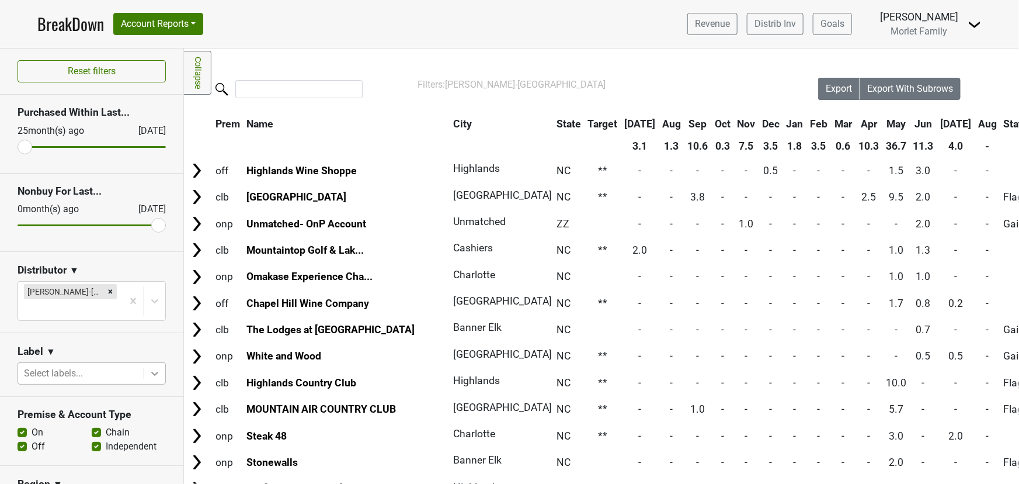
click at [144, 363] on div at bounding box center [154, 373] width 21 height 21
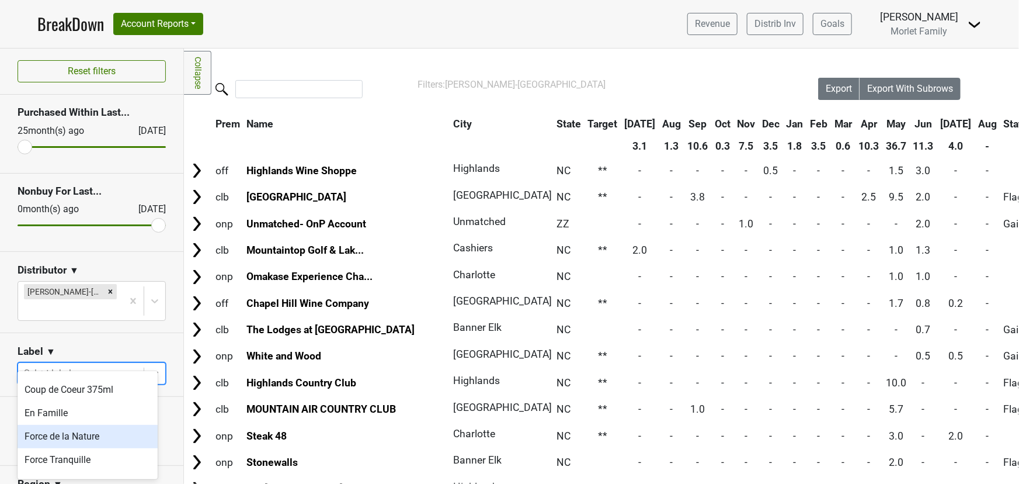
scroll to position [212, 0]
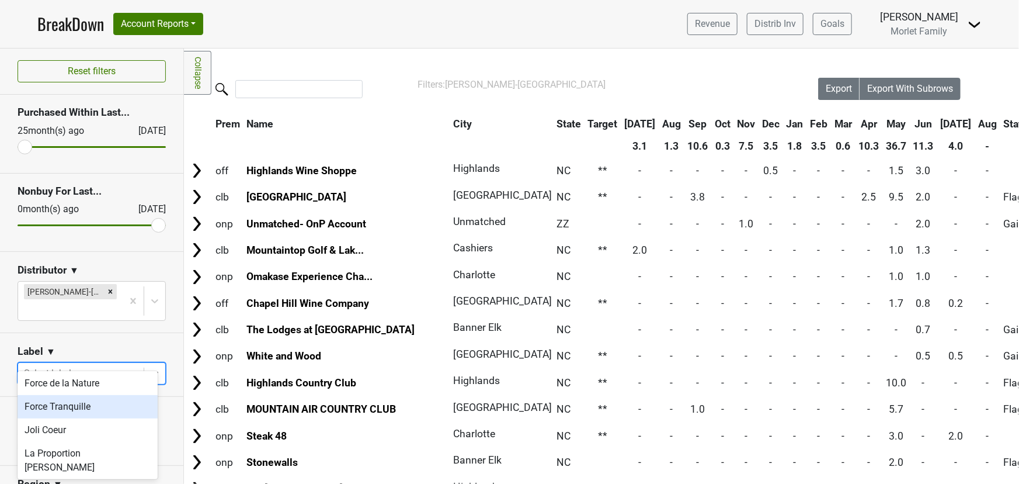
click at [92, 406] on div "Force Tranquille" at bounding box center [88, 406] width 140 height 23
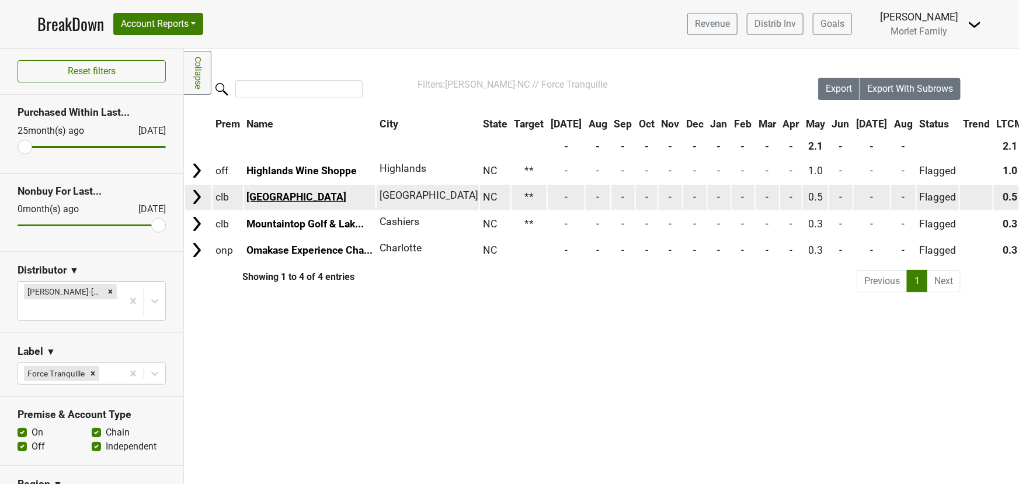
click at [332, 199] on link "Lake Toxaway Country Club" at bounding box center [296, 197] width 100 height 12
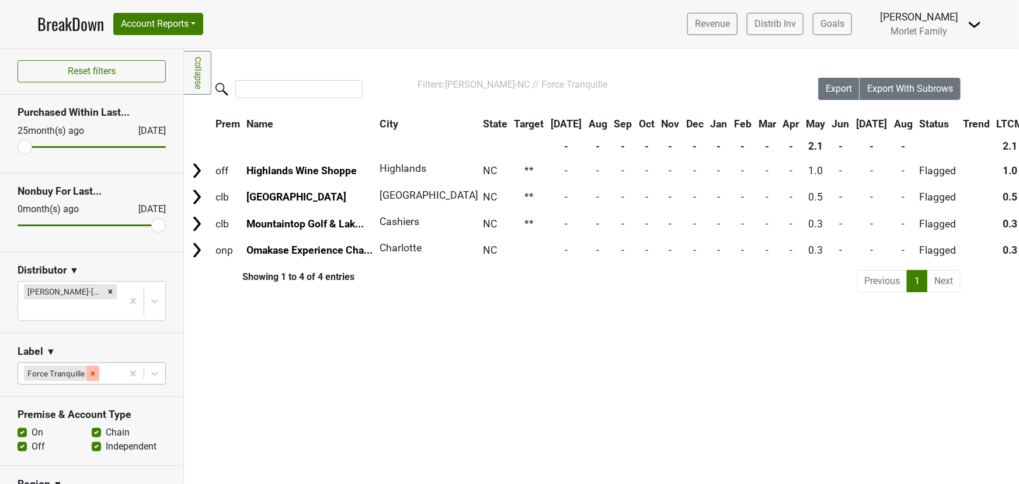
click at [91, 369] on icon "Remove Force Tranquille" at bounding box center [93, 373] width 8 height 8
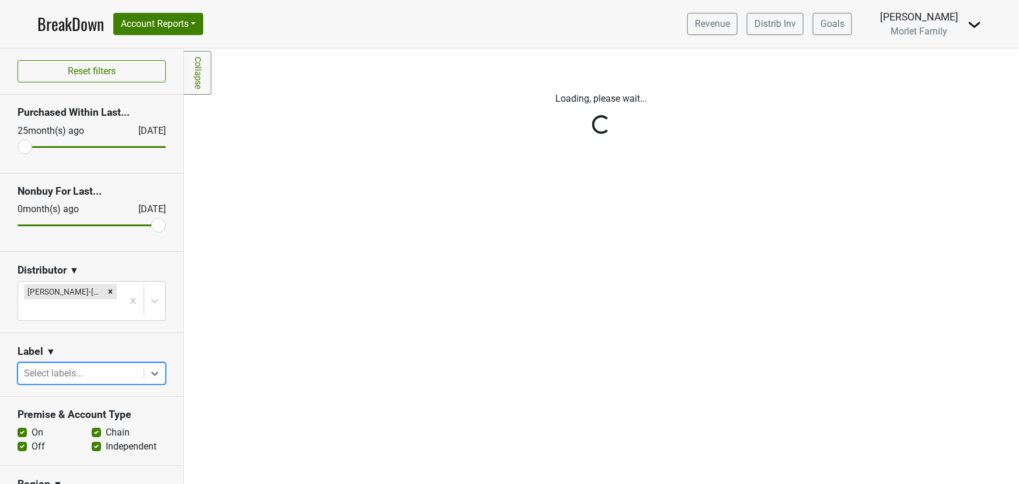
click at [149, 367] on icon at bounding box center [155, 373] width 12 height 12
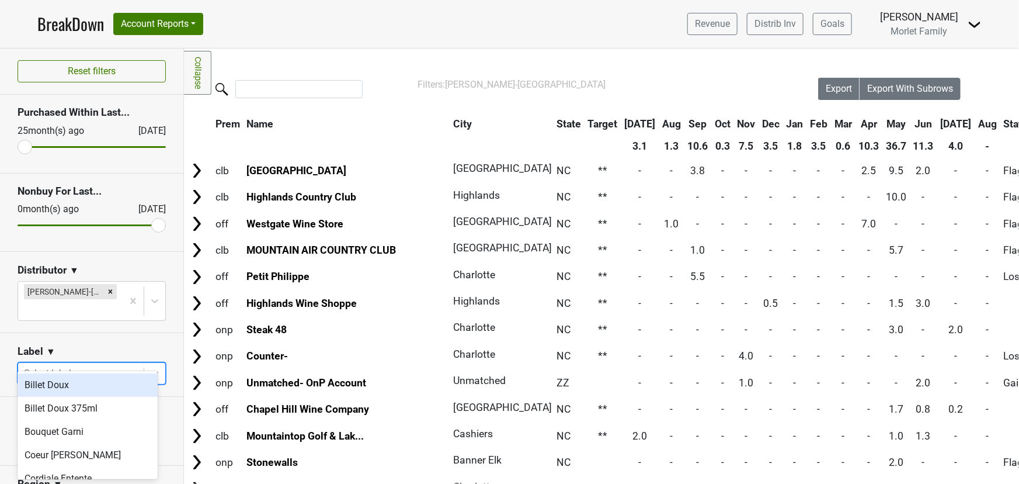
click at [113, 383] on div "Billet Doux" at bounding box center [88, 384] width 140 height 23
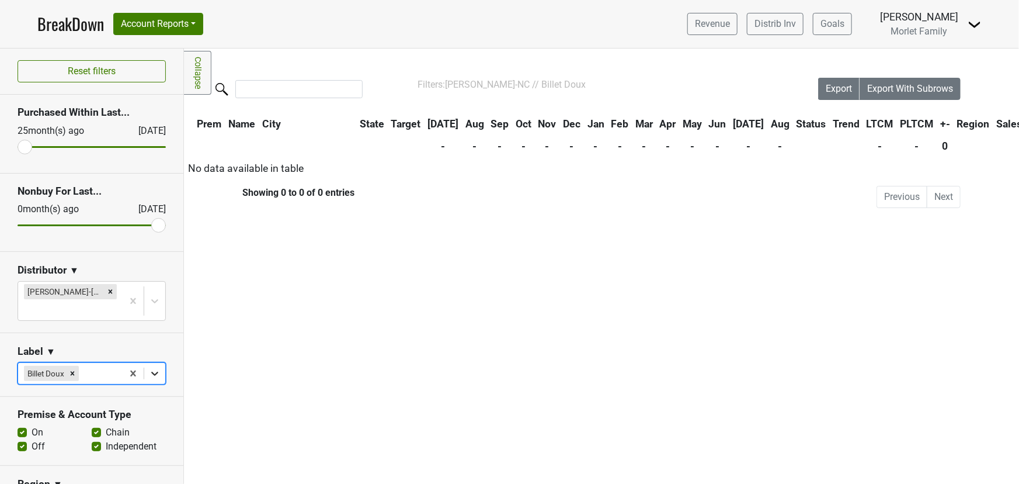
click at [149, 367] on icon at bounding box center [155, 373] width 12 height 12
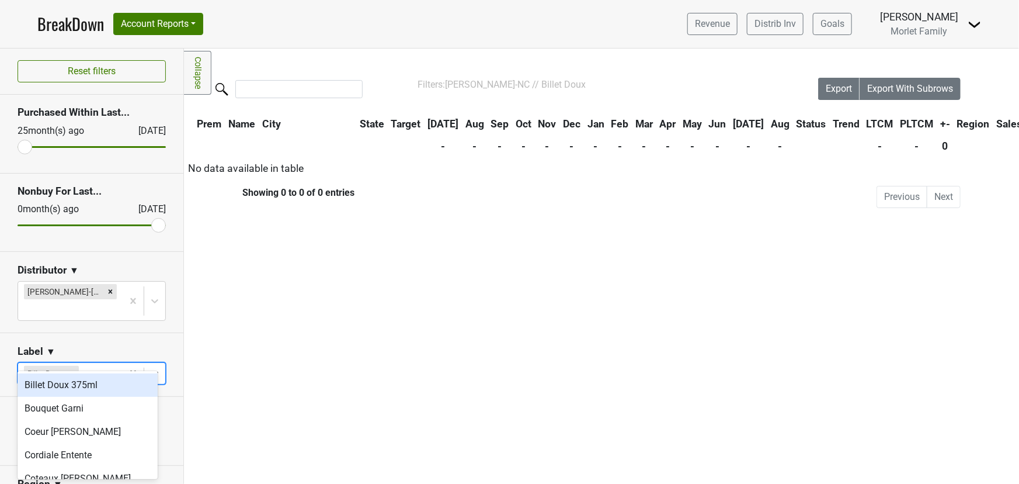
click at [93, 384] on div "Billet Doux 375ml" at bounding box center [88, 384] width 140 height 23
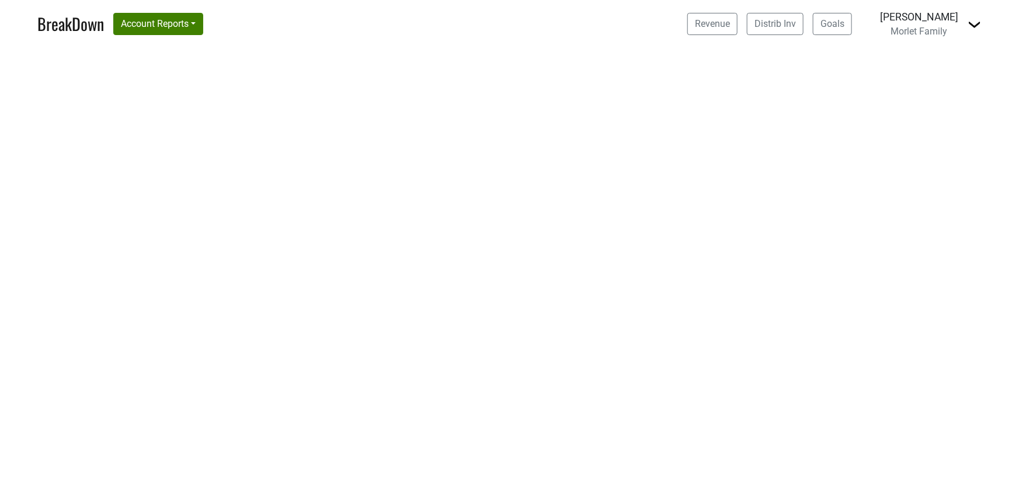
select select "CA"
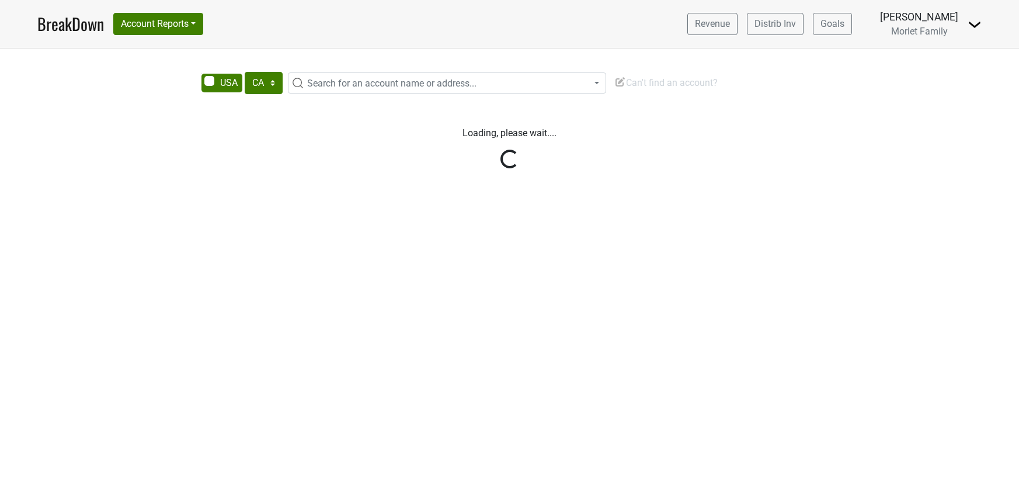
select select "CA"
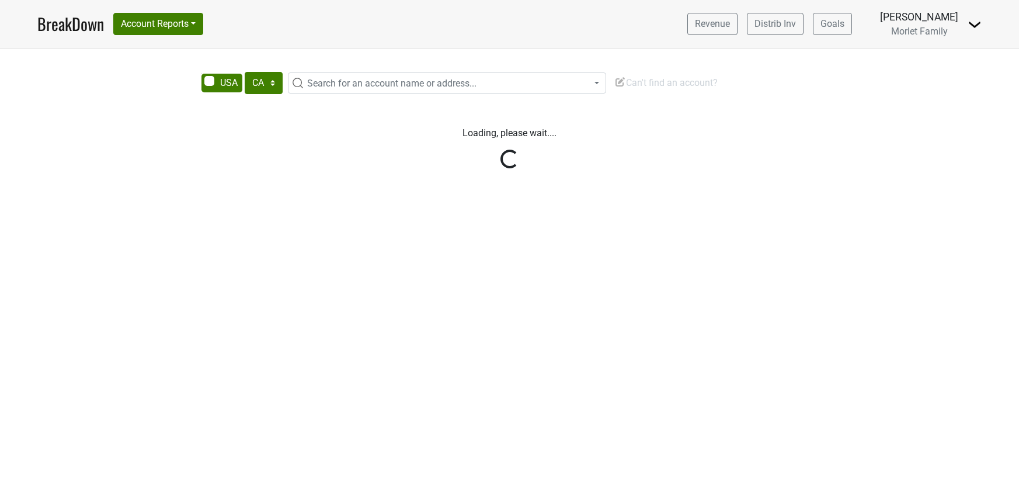
select select "CA"
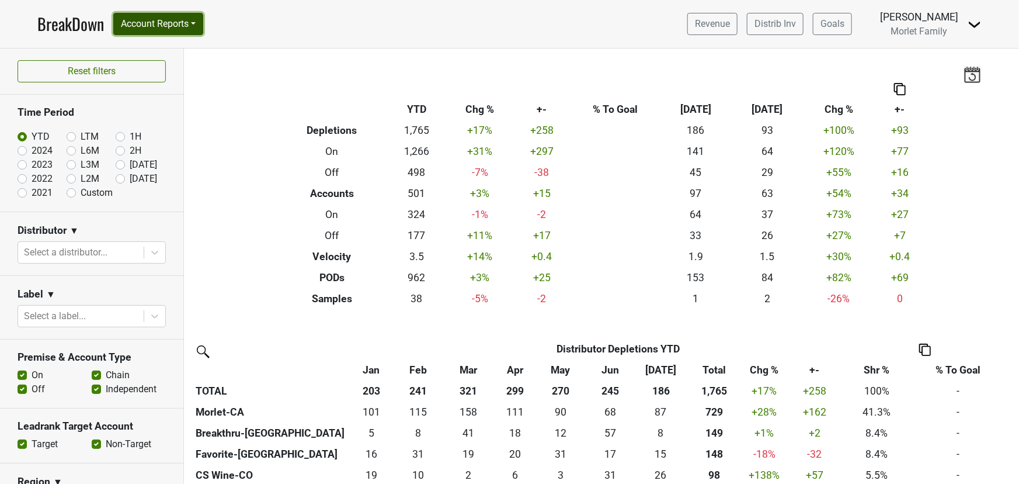
click at [142, 25] on button "Account Reports" at bounding box center [158, 24] width 90 height 22
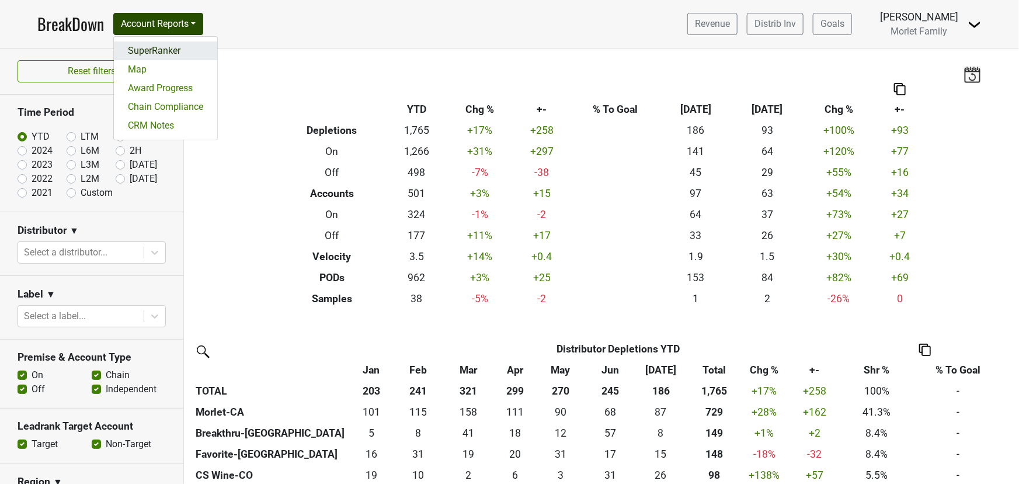
click at [157, 48] on link "SuperRanker" at bounding box center [165, 50] width 103 height 19
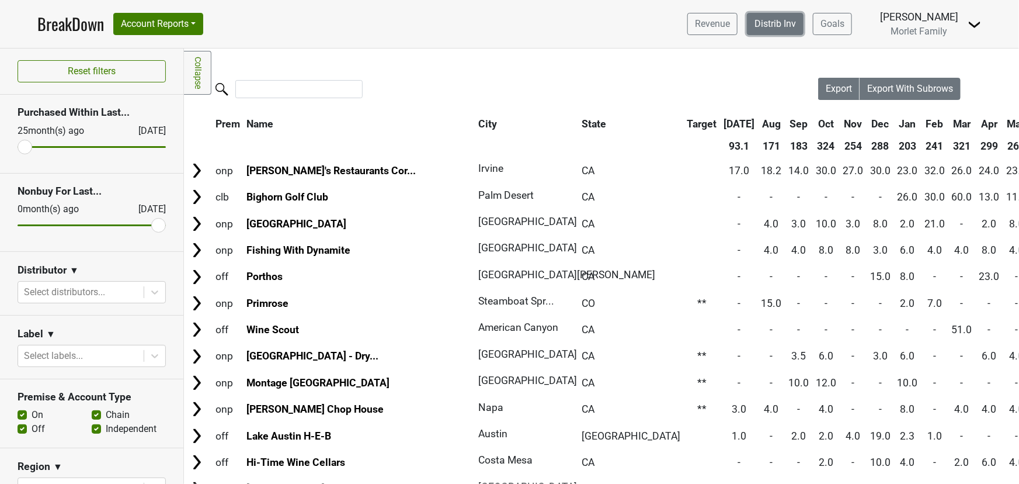
click at [747, 22] on link "Distrib Inv" at bounding box center [775, 24] width 57 height 22
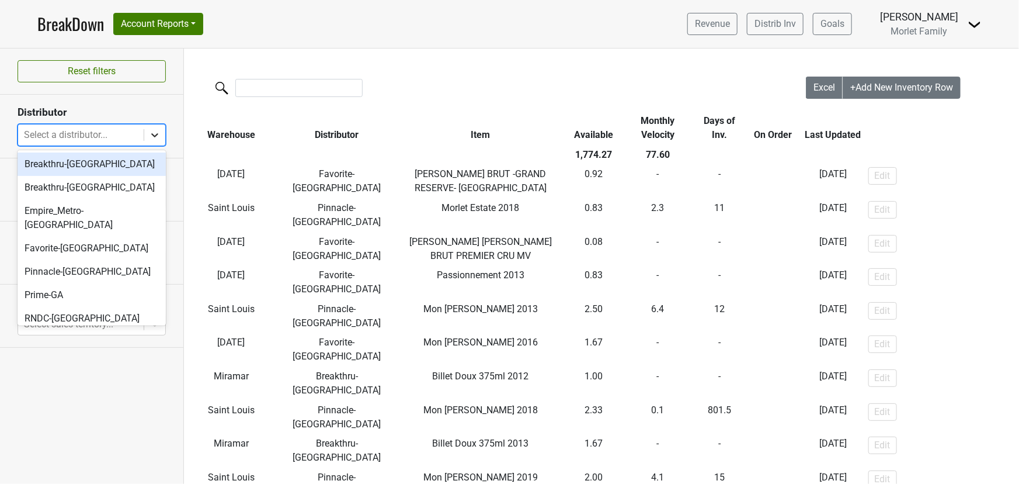
click at [144, 129] on div at bounding box center [154, 134] width 21 height 21
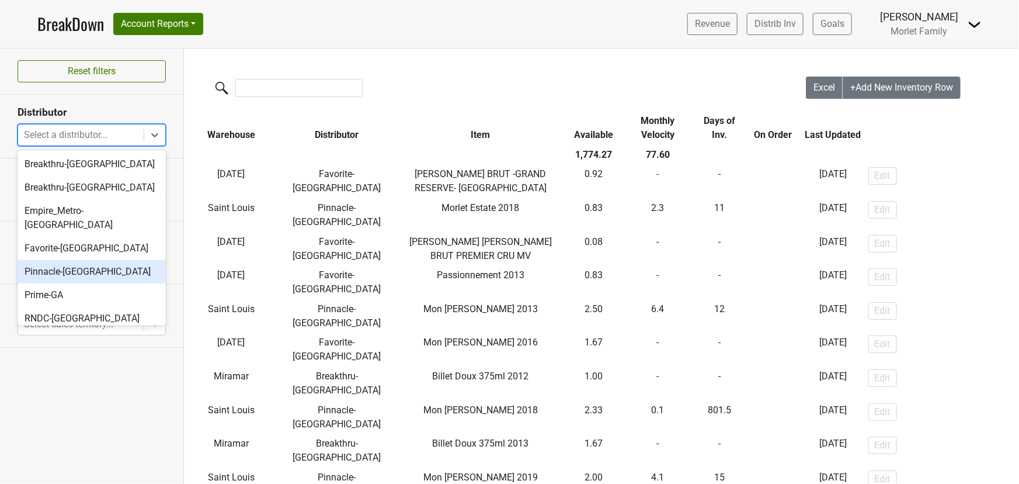
click at [99, 260] on div "Pinnacle-[GEOGRAPHIC_DATA]" at bounding box center [92, 271] width 148 height 23
